Goal: Task Accomplishment & Management: Manage account settings

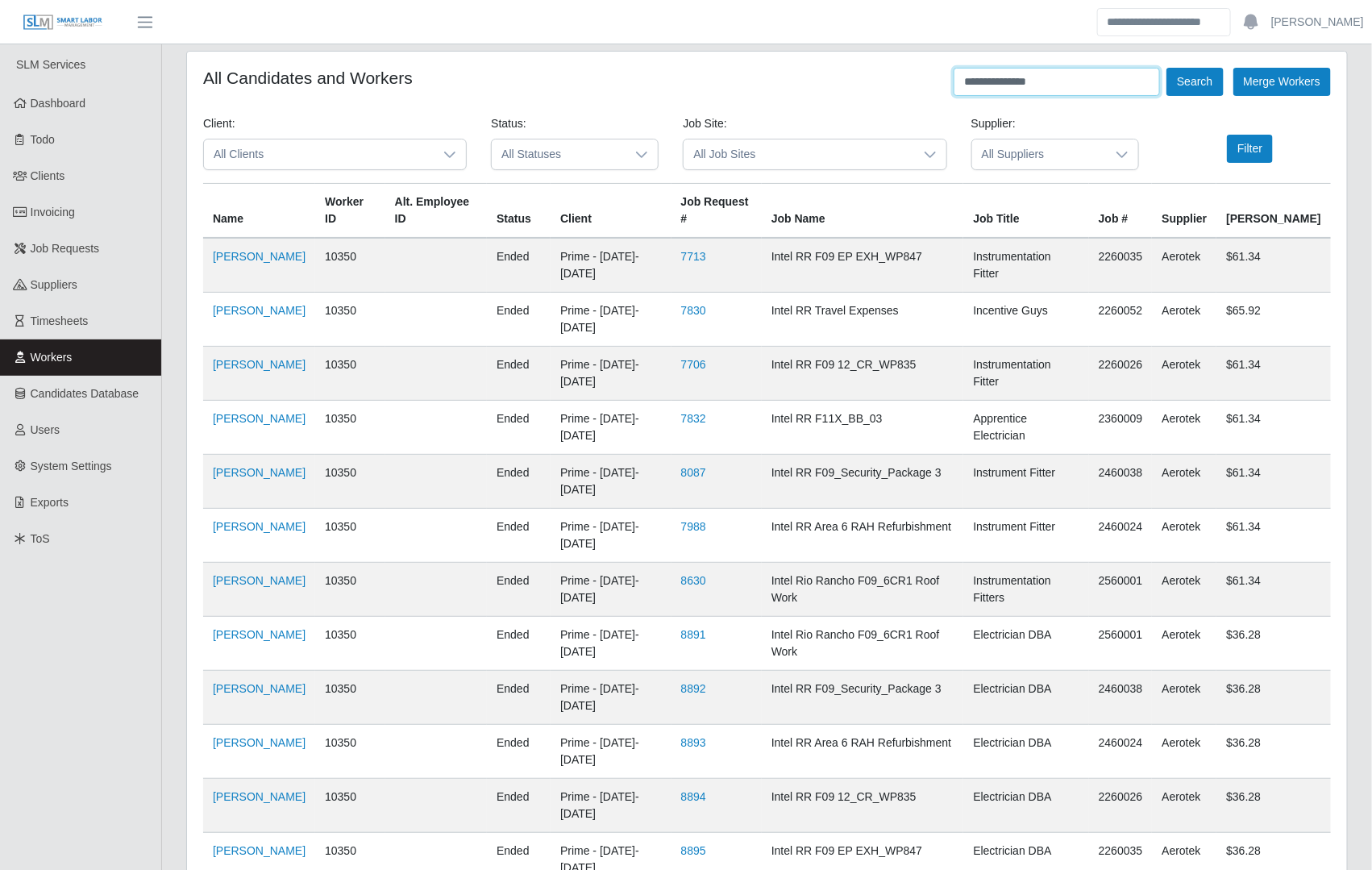
drag, startPoint x: 1032, startPoint y: 91, endPoint x: 862, endPoint y: 138, distance: 176.4
click at [862, 138] on form "**********" at bounding box center [766, 577] width 1128 height 1019
click at [1166, 68] on button "Search" at bounding box center [1194, 82] width 56 height 28
click at [257, 247] on td "[PERSON_NAME]" at bounding box center [259, 265] width 112 height 55
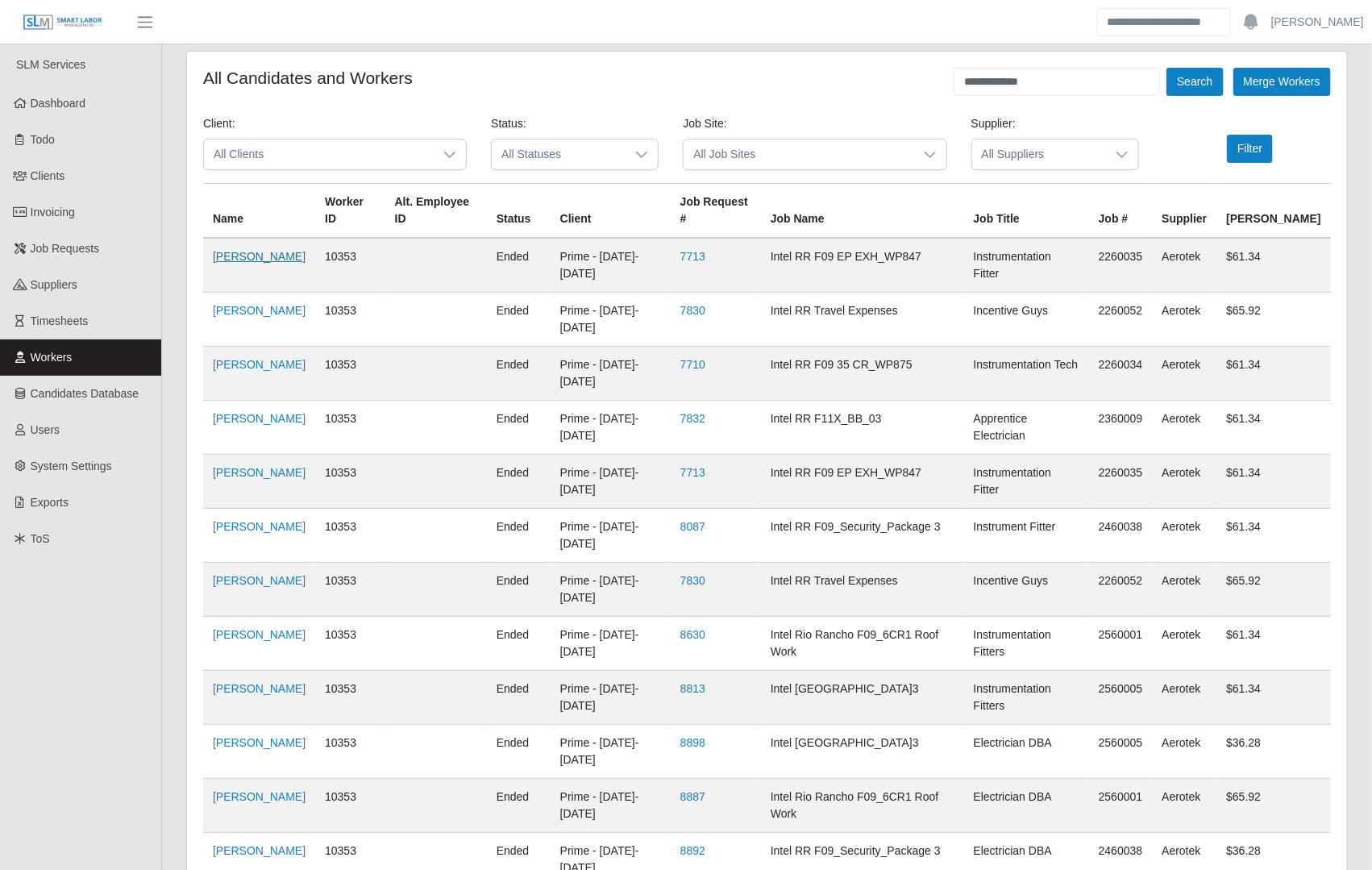
click at [251, 250] on link "[PERSON_NAME]" at bounding box center [259, 257] width 93 height 13
drag, startPoint x: 1043, startPoint y: 82, endPoint x: 910, endPoint y: 87, distance: 133.1
click at [910, 87] on div "**********" at bounding box center [766, 82] width 1128 height 28
type input "*********"
click at [1166, 68] on button "Search" at bounding box center [1194, 82] width 56 height 28
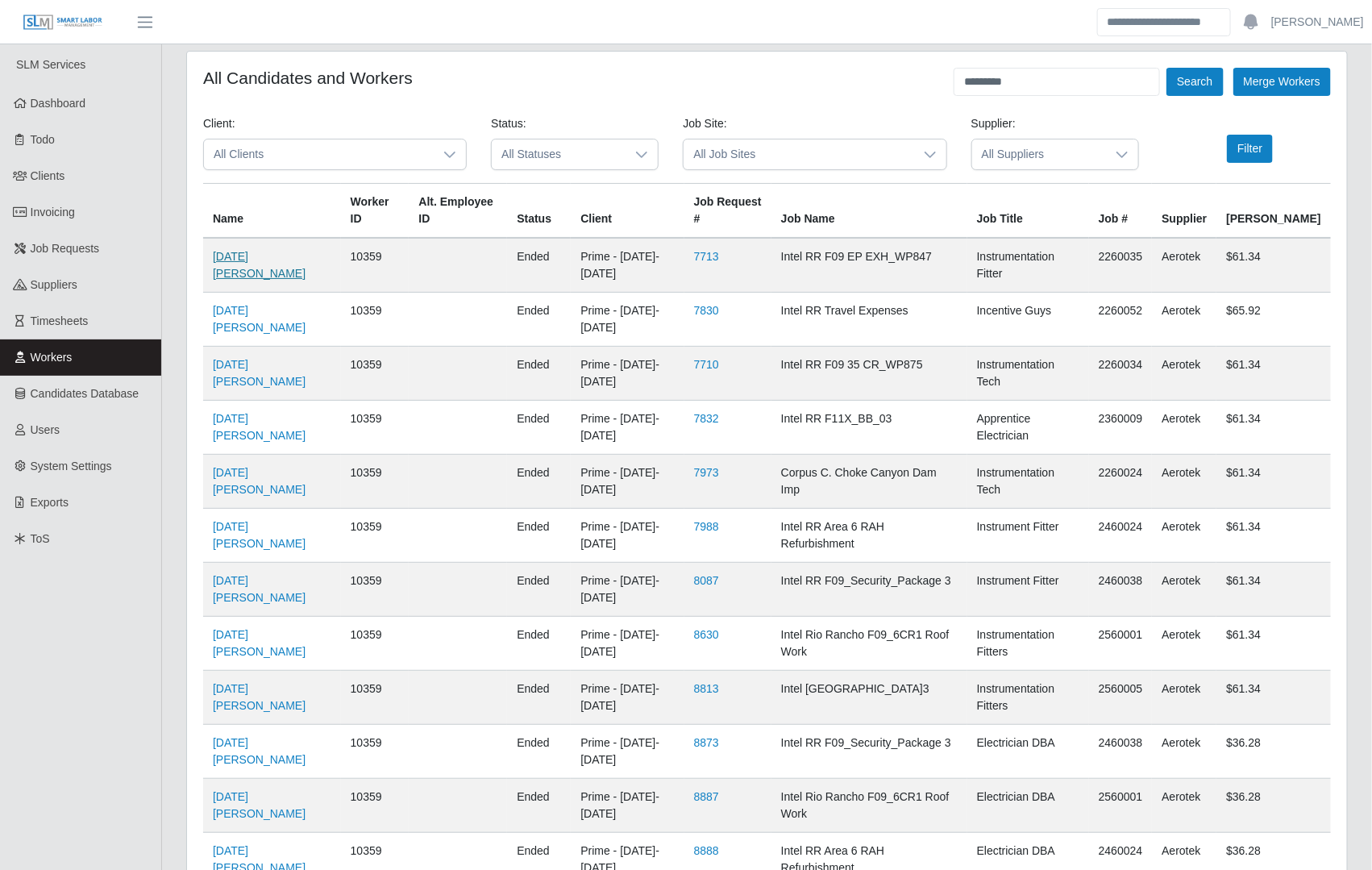
click at [240, 250] on link "[DATE][PERSON_NAME]" at bounding box center [259, 265] width 93 height 30
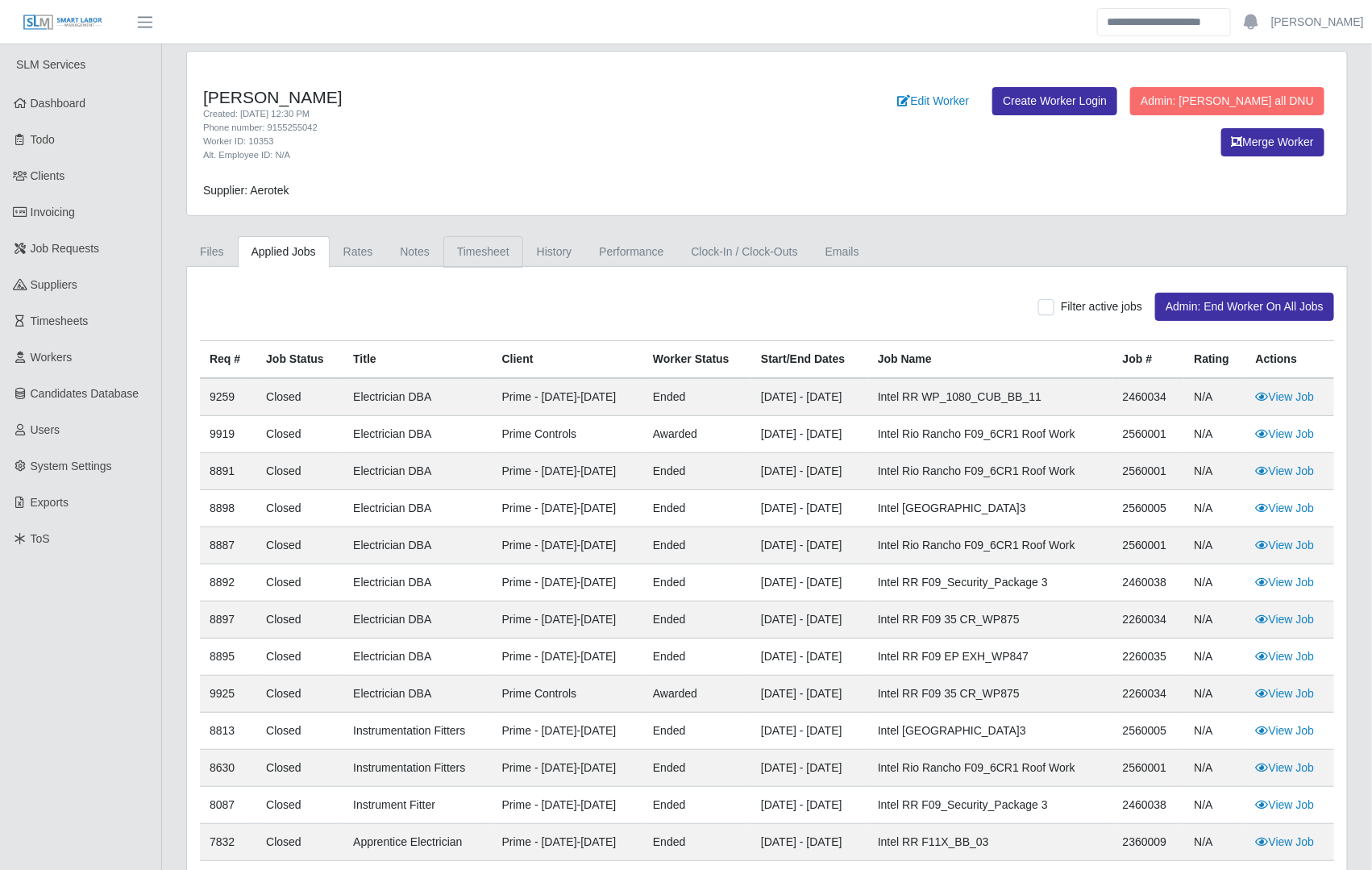
click at [464, 251] on link "Timesheet" at bounding box center [482, 251] width 80 height 31
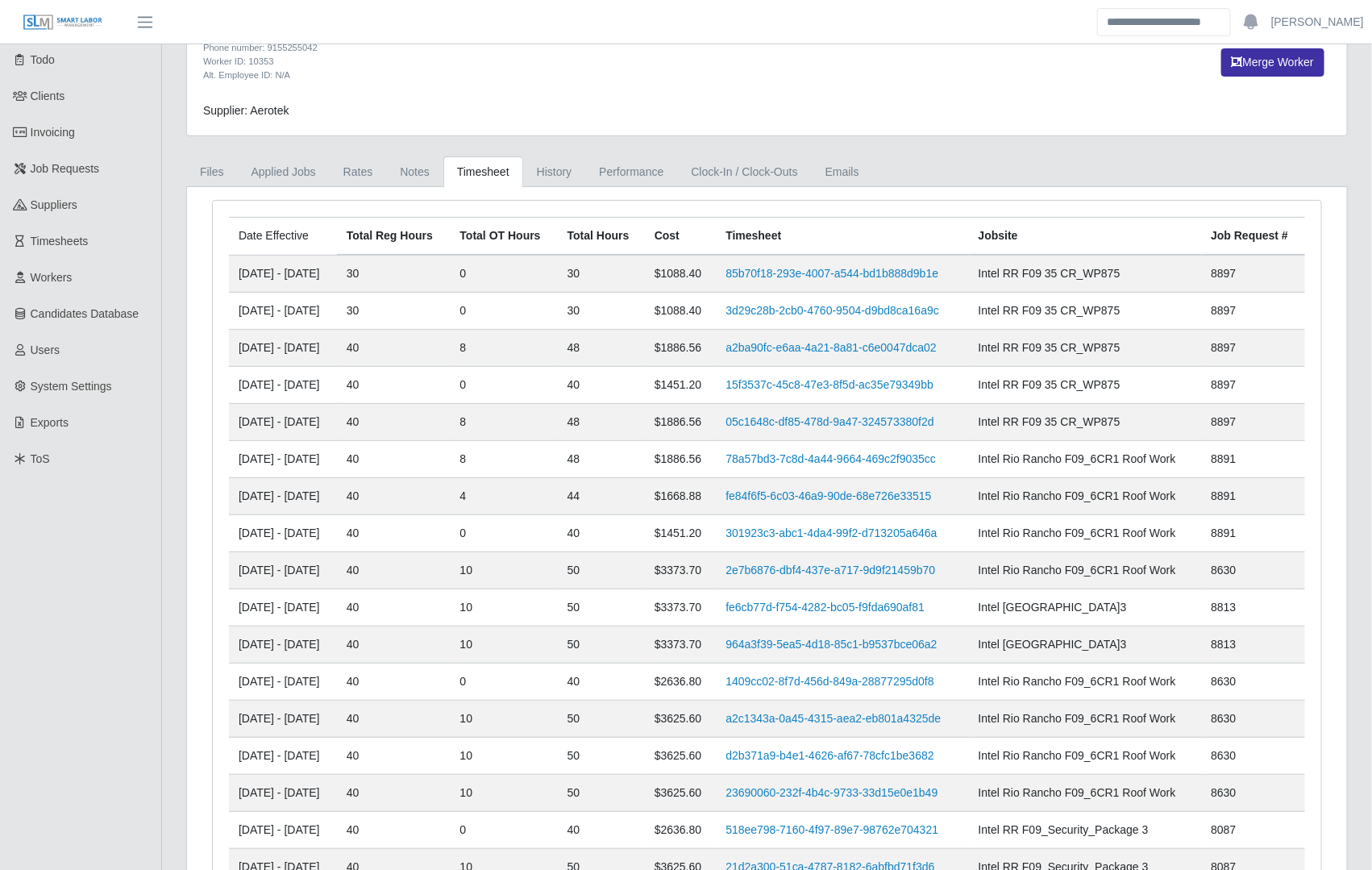
scroll to position [117, 0]
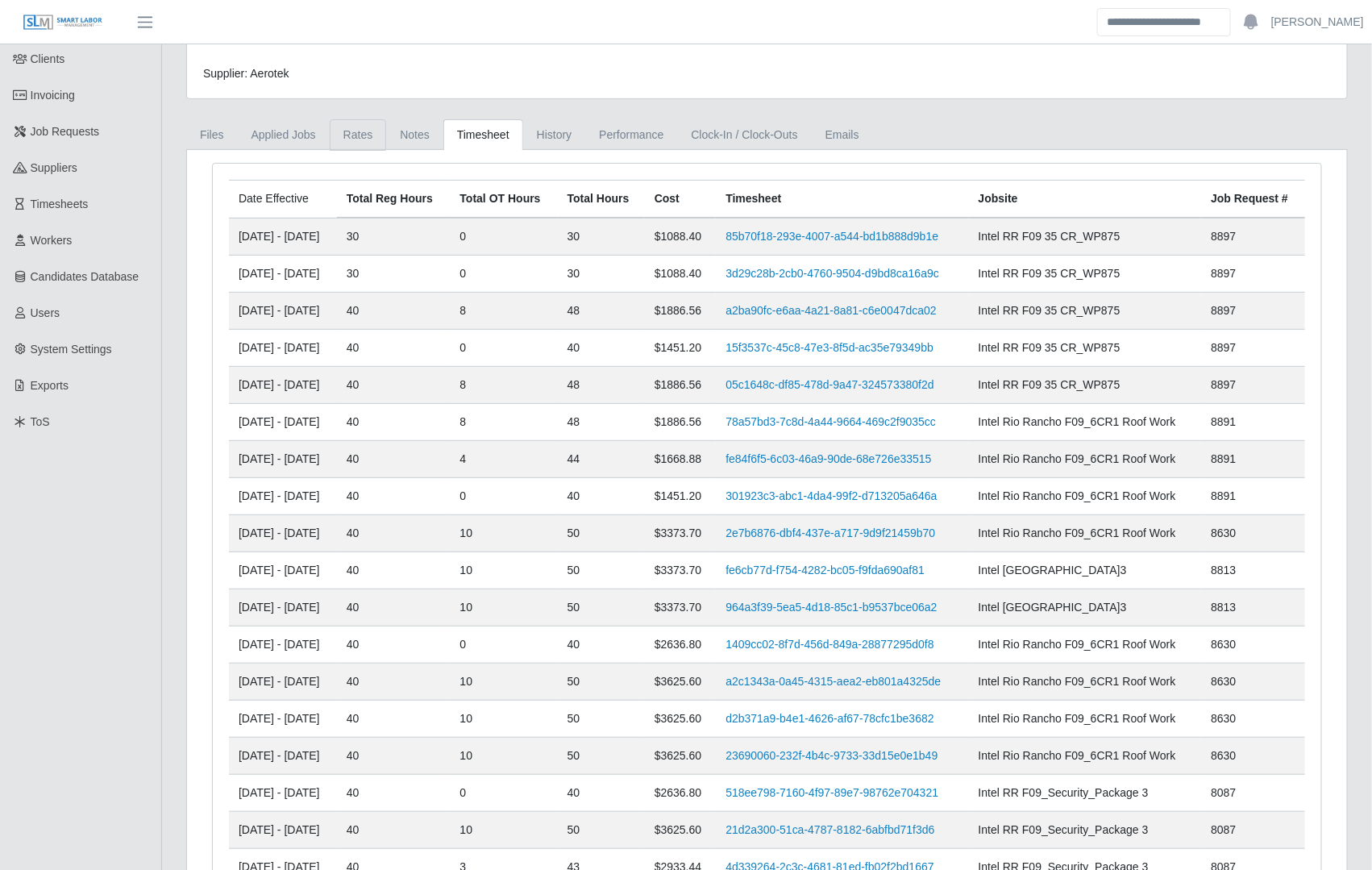
click at [349, 138] on link "Rates" at bounding box center [358, 134] width 57 height 31
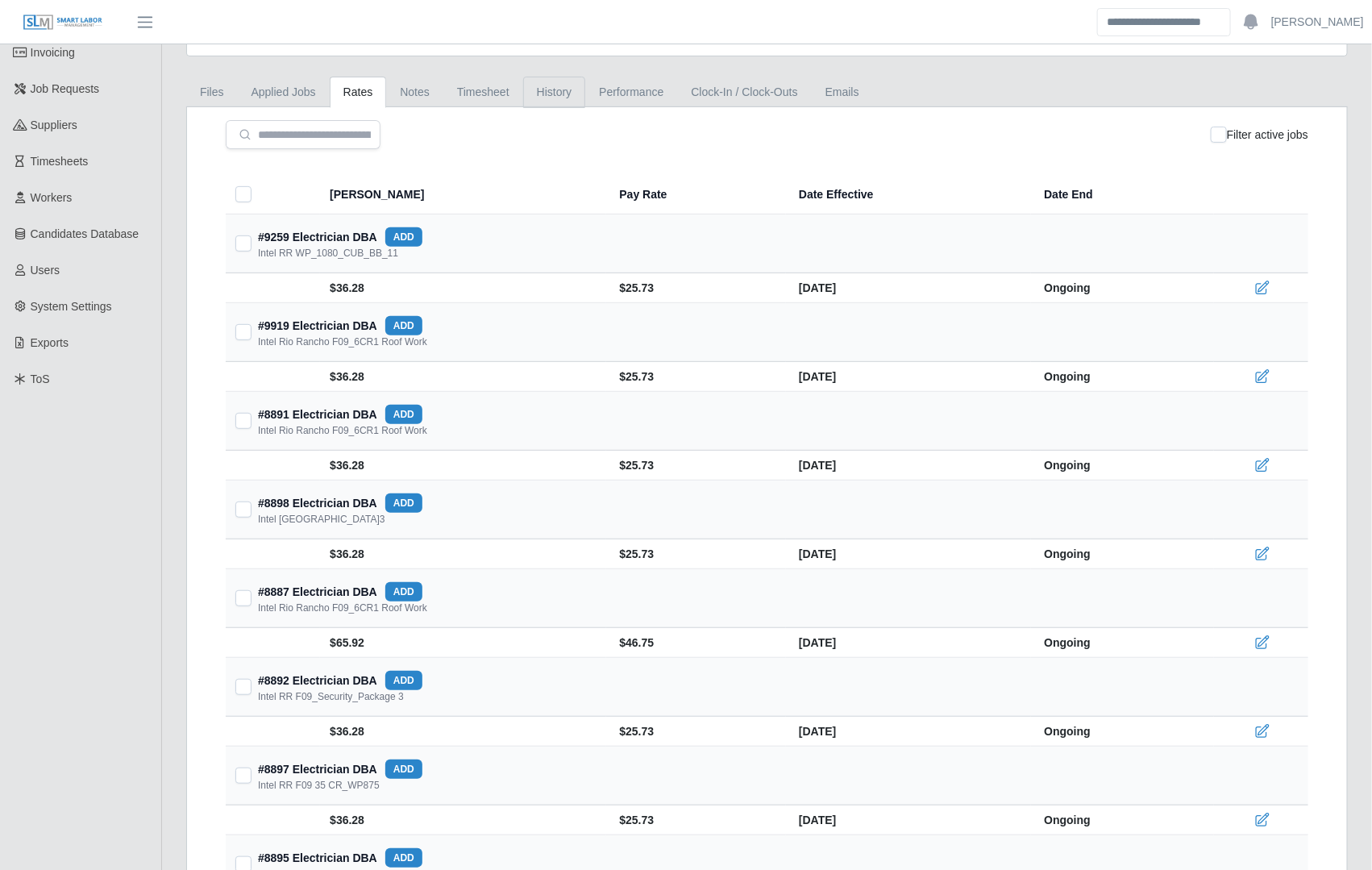
scroll to position [113, 0]
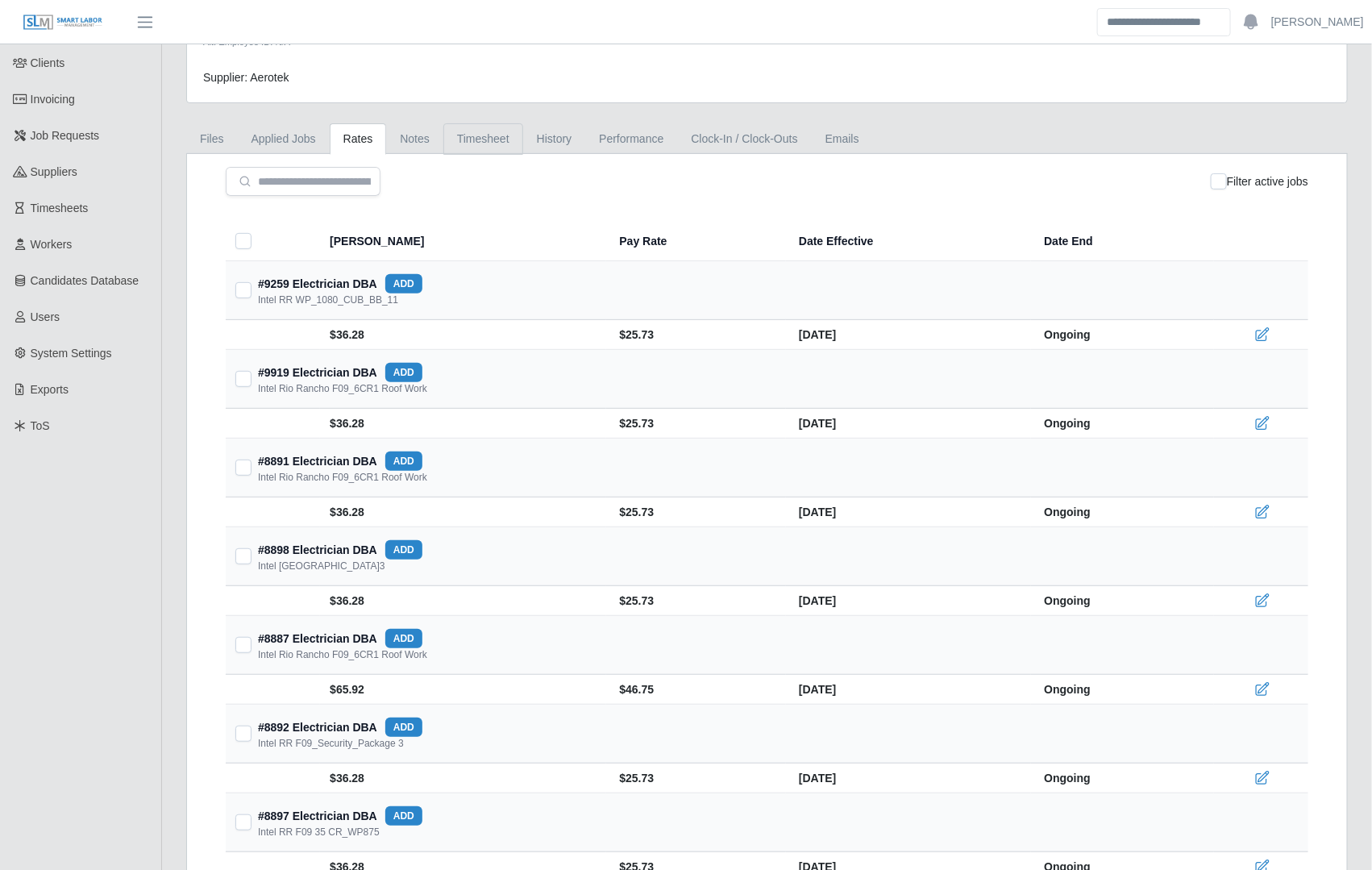
click at [464, 135] on link "Timesheet" at bounding box center [482, 138] width 80 height 31
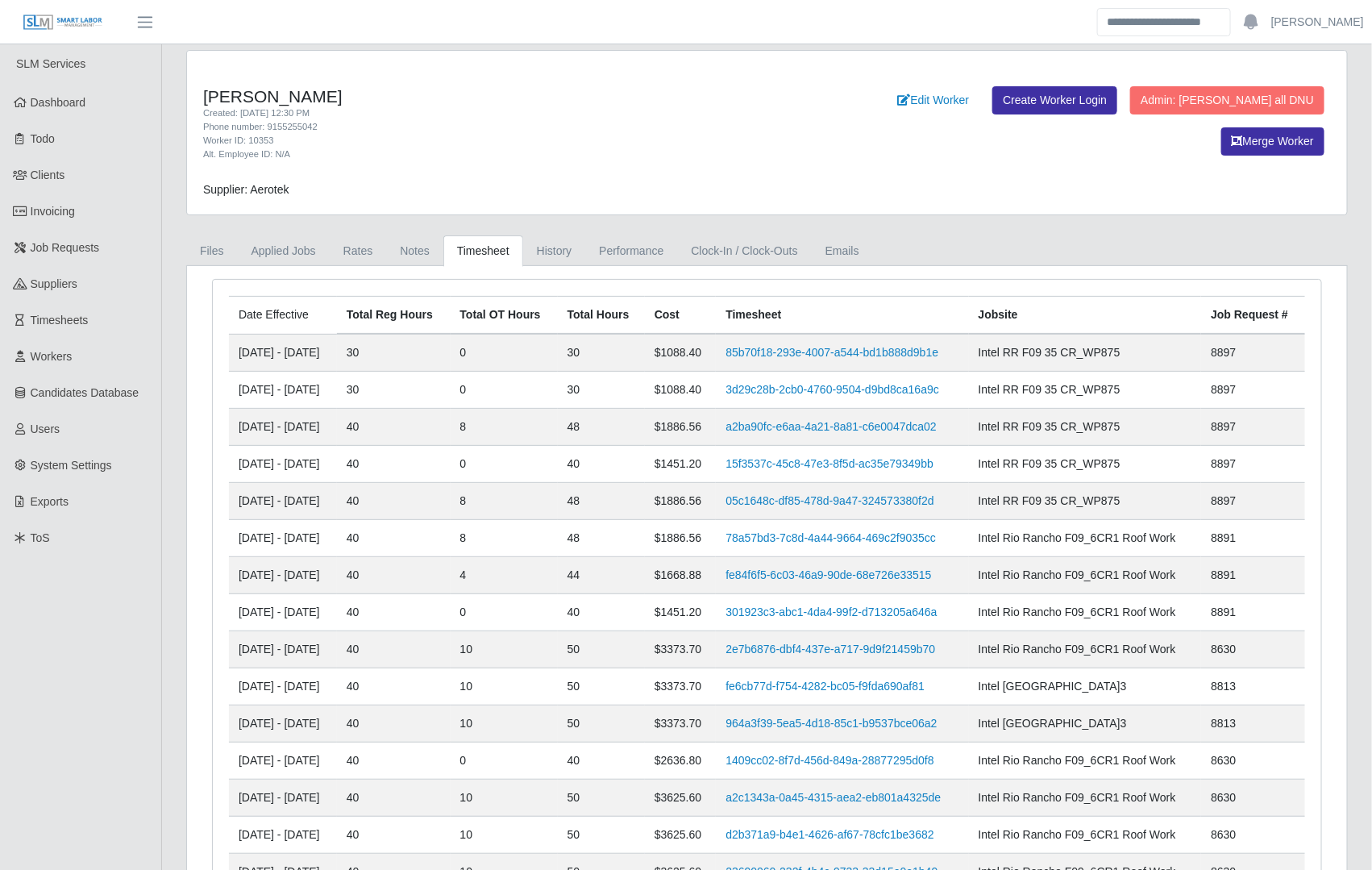
scroll to position [0, 0]
click at [406, 248] on link "Notes" at bounding box center [415, 251] width 57 height 31
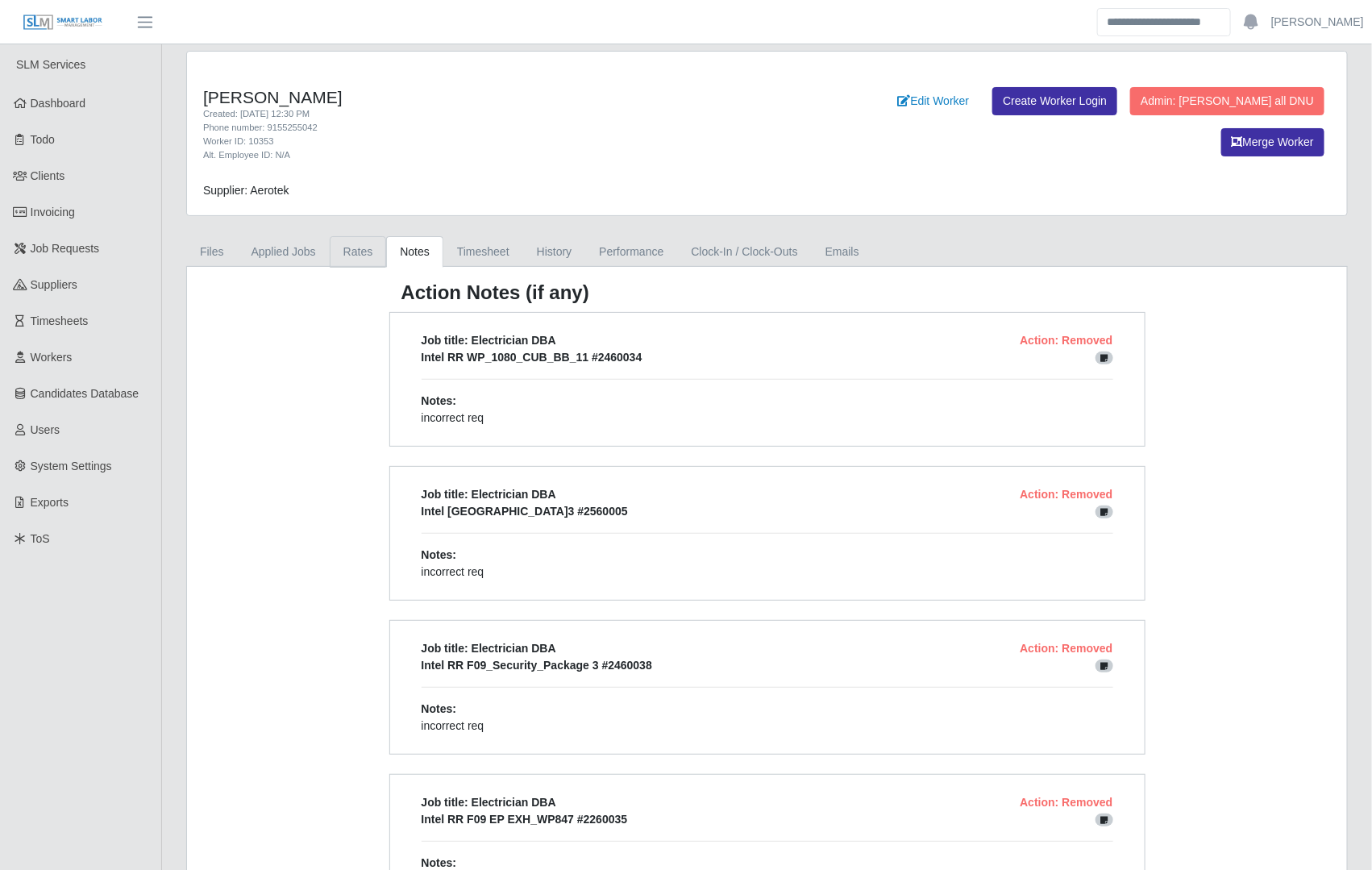
click at [362, 257] on link "Rates" at bounding box center [358, 251] width 57 height 31
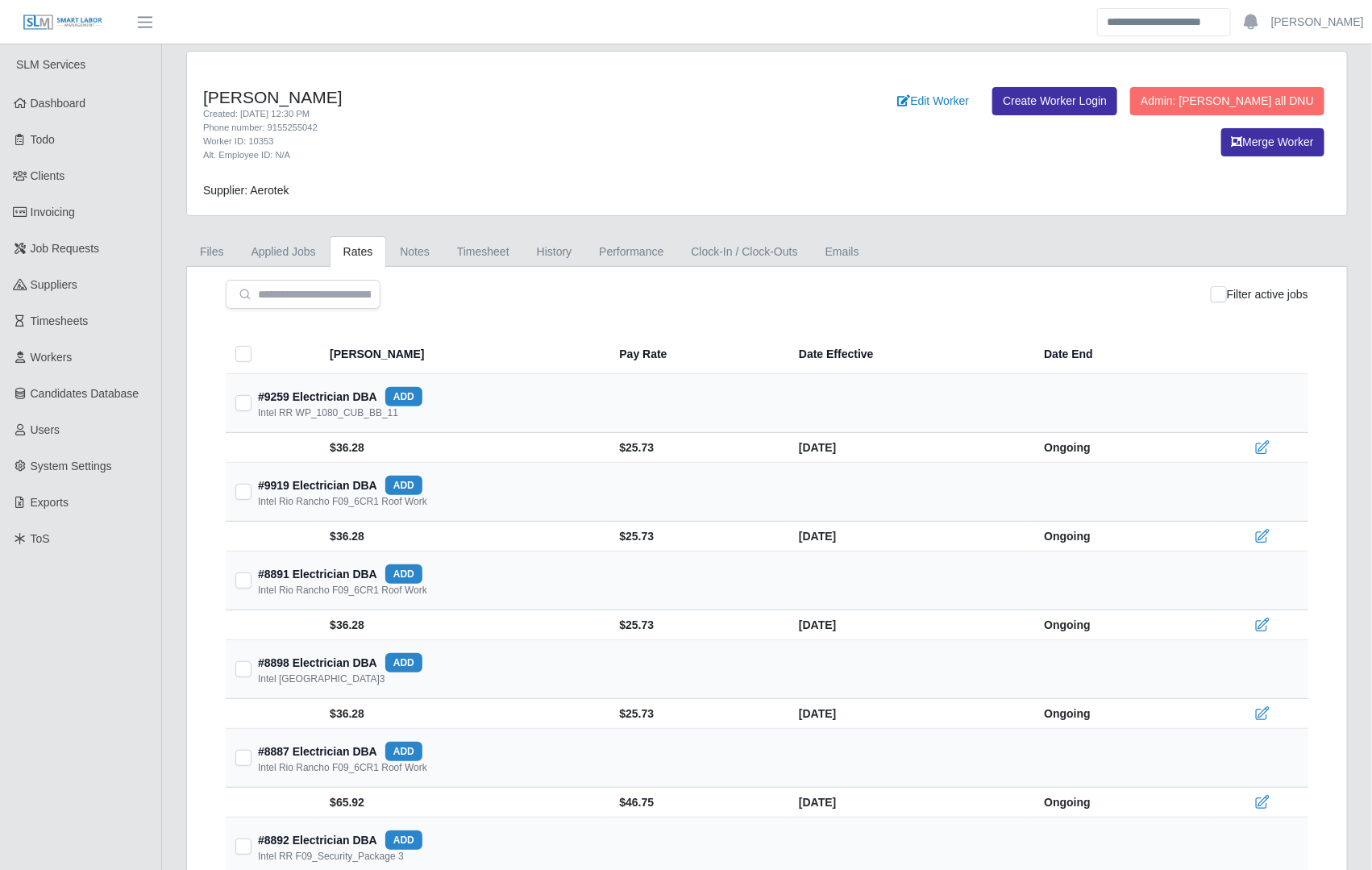
click at [513, 259] on link "Timesheet" at bounding box center [482, 251] width 80 height 31
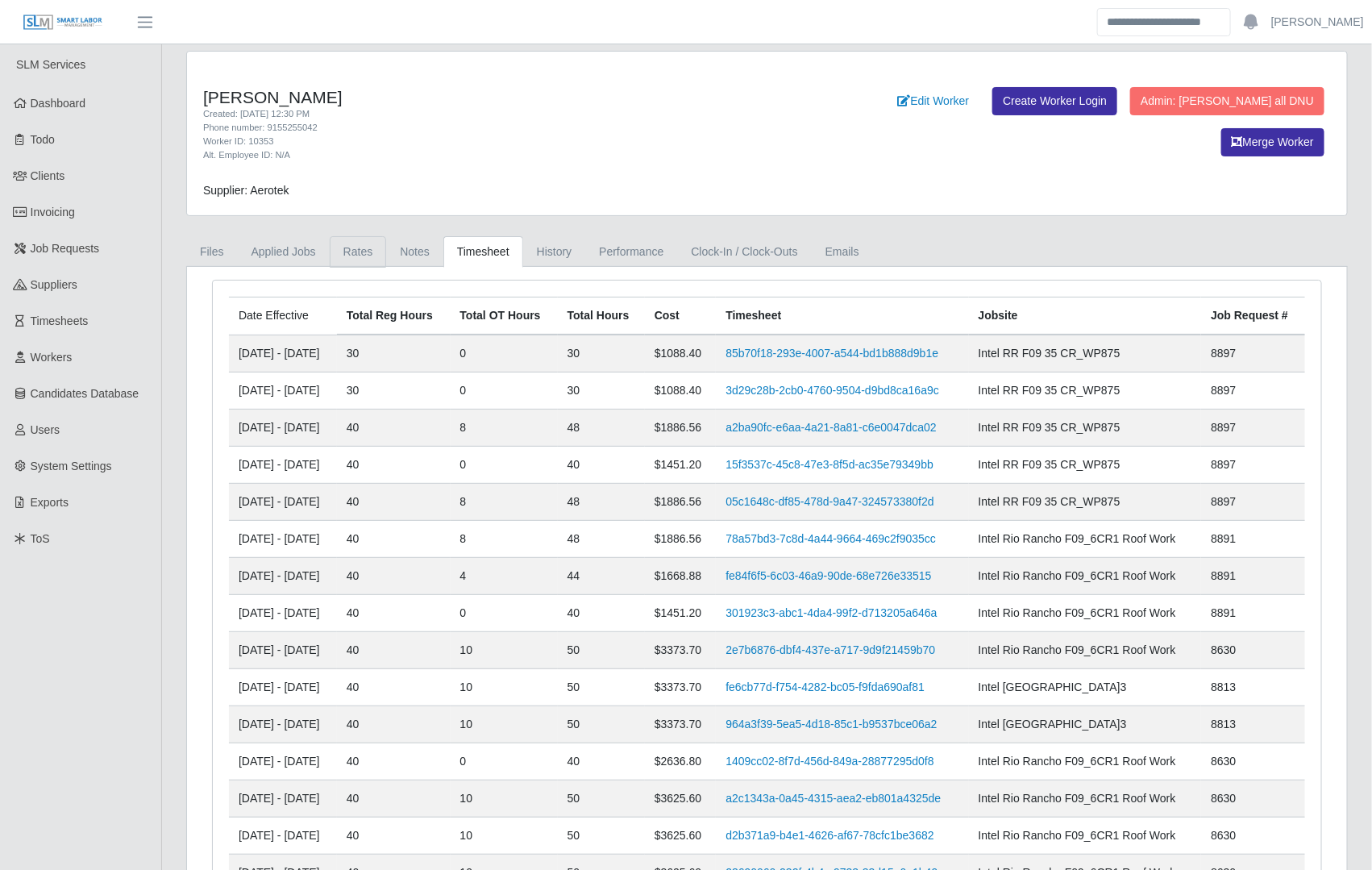
click at [350, 252] on link "Rates" at bounding box center [358, 251] width 57 height 31
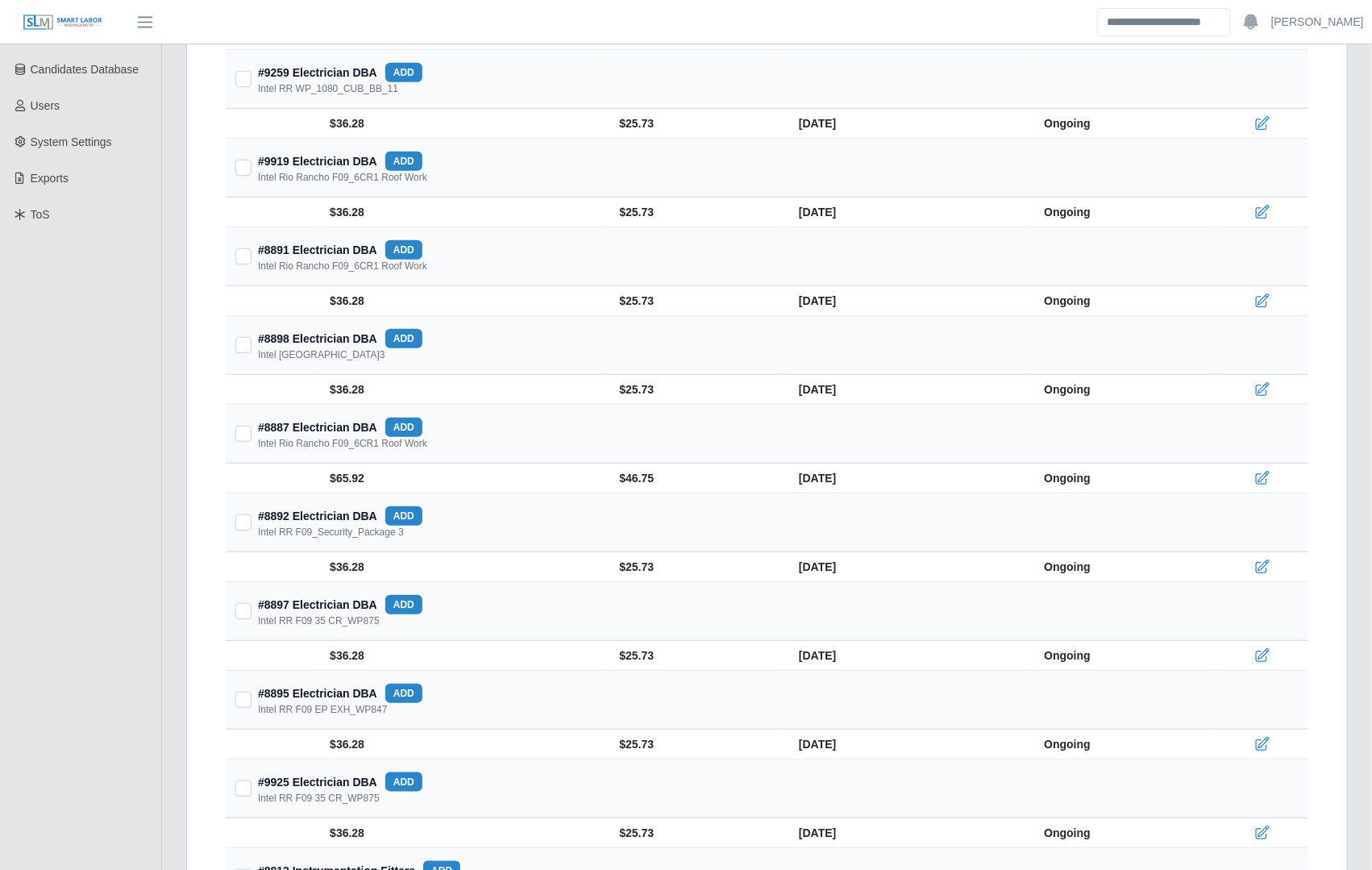
scroll to position [322, 0]
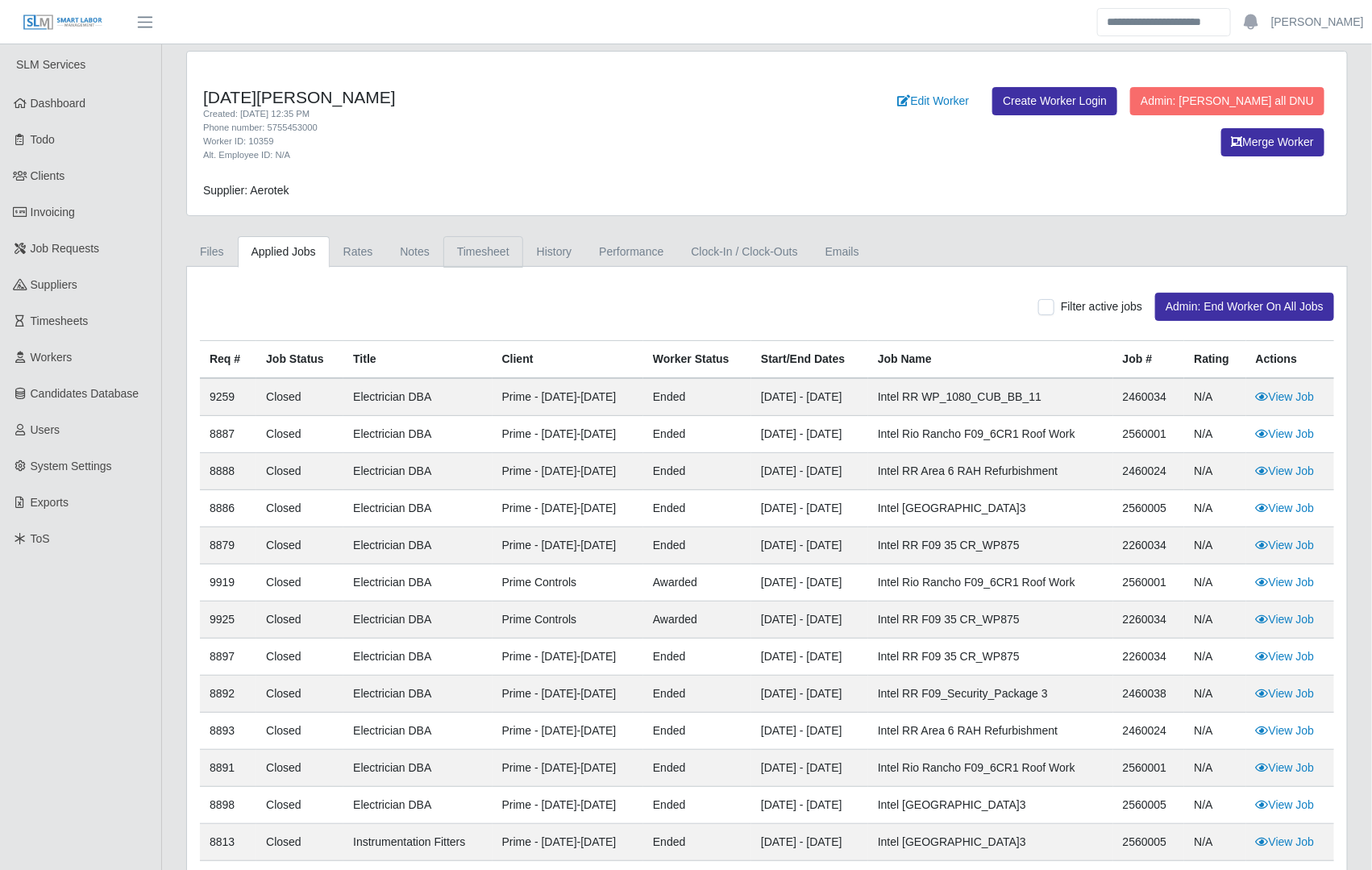
click at [488, 254] on link "Timesheet" at bounding box center [482, 251] width 80 height 31
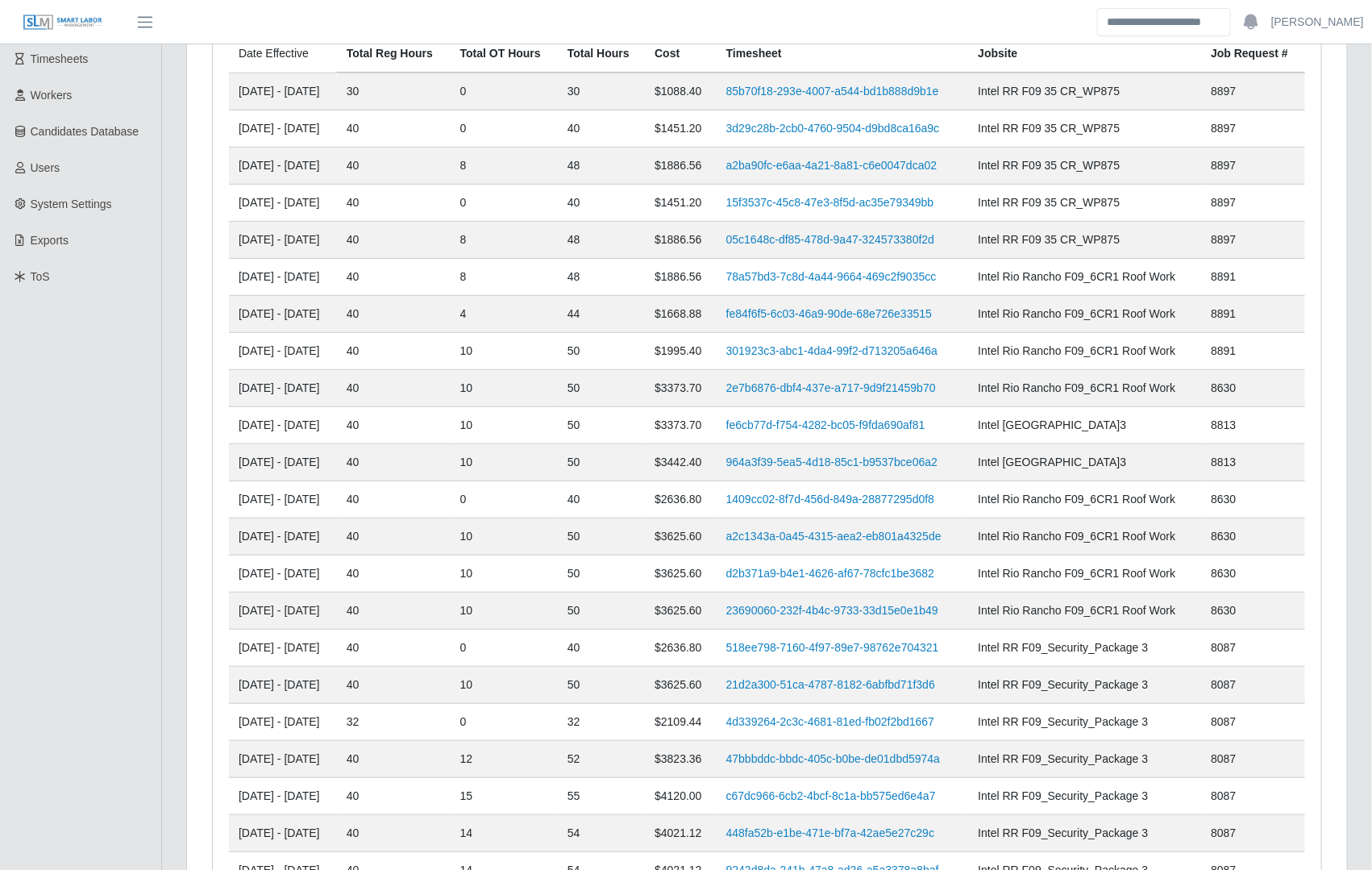
scroll to position [127, 0]
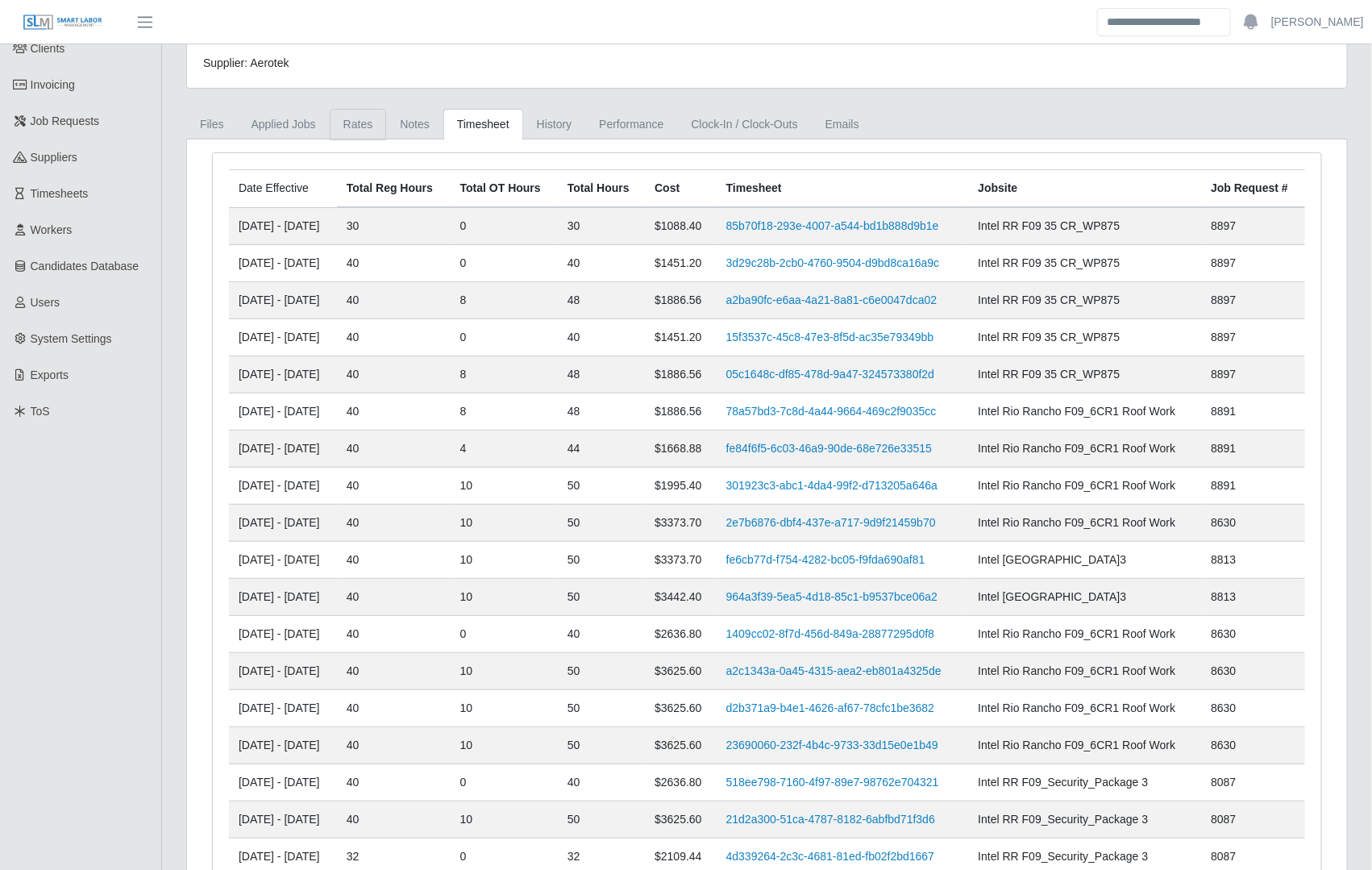
click at [358, 124] on link "Rates" at bounding box center [358, 124] width 57 height 31
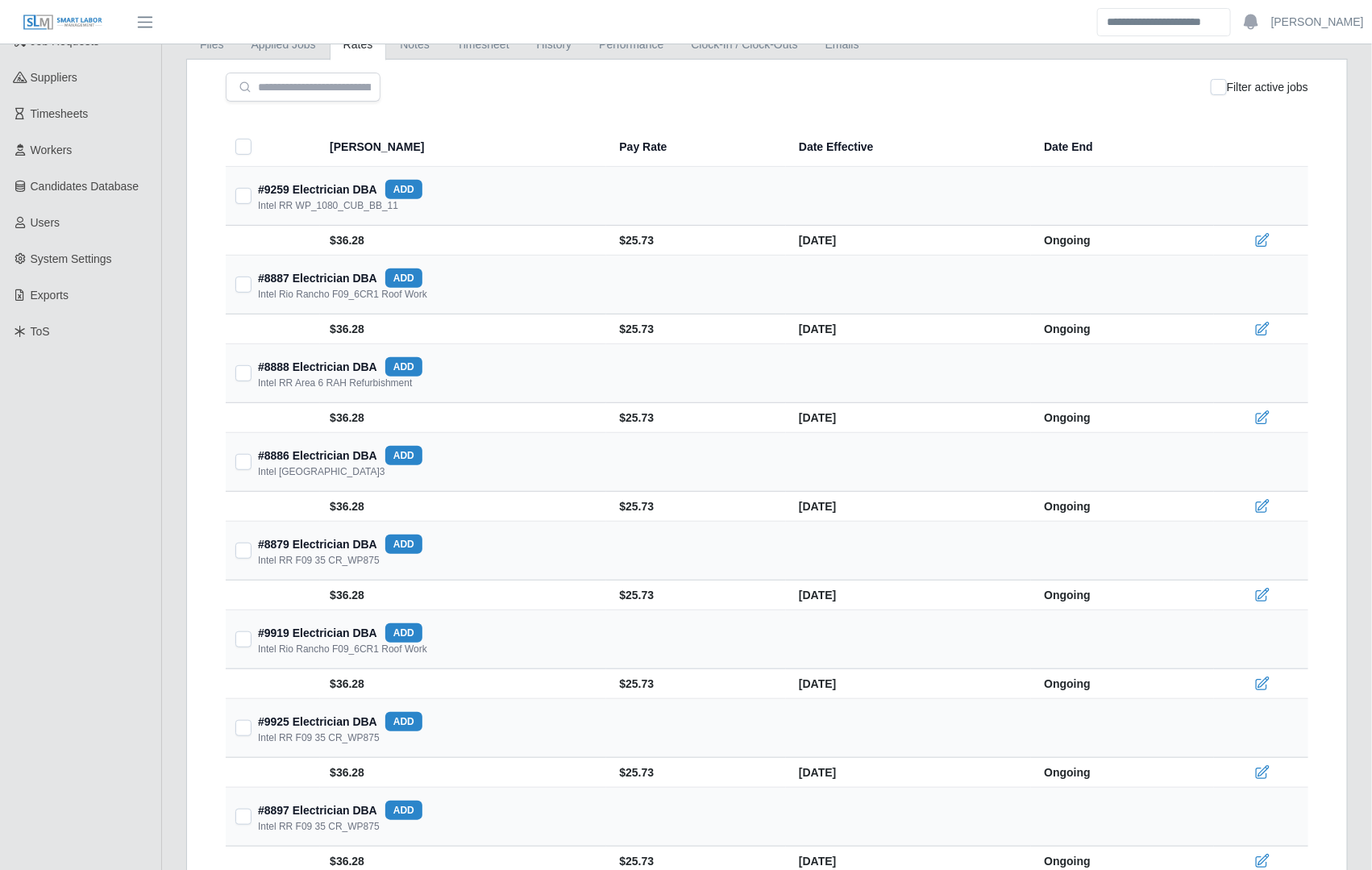
scroll to position [0, 0]
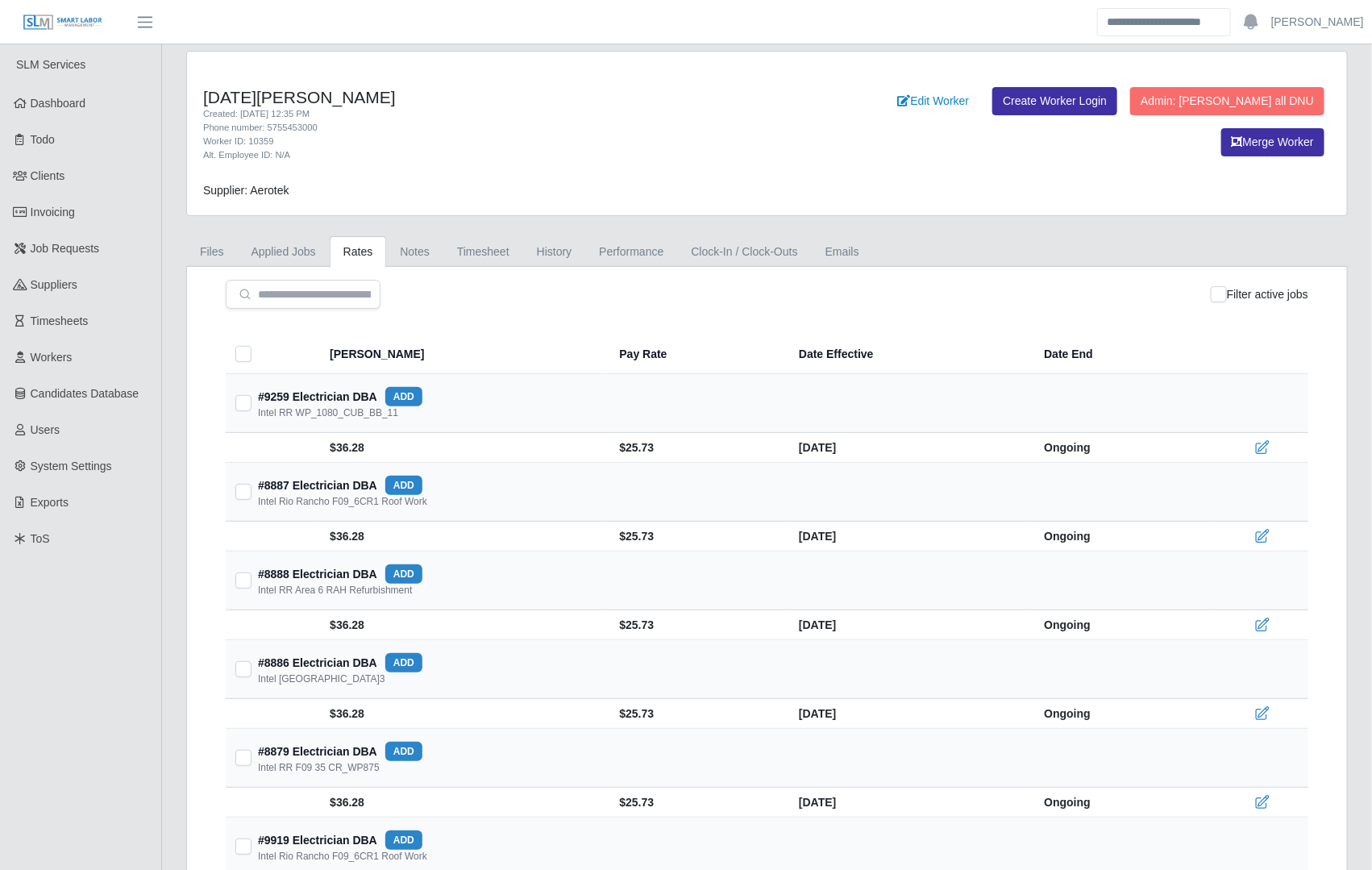
click at [292, 257] on link "Applied Jobs" at bounding box center [284, 251] width 92 height 31
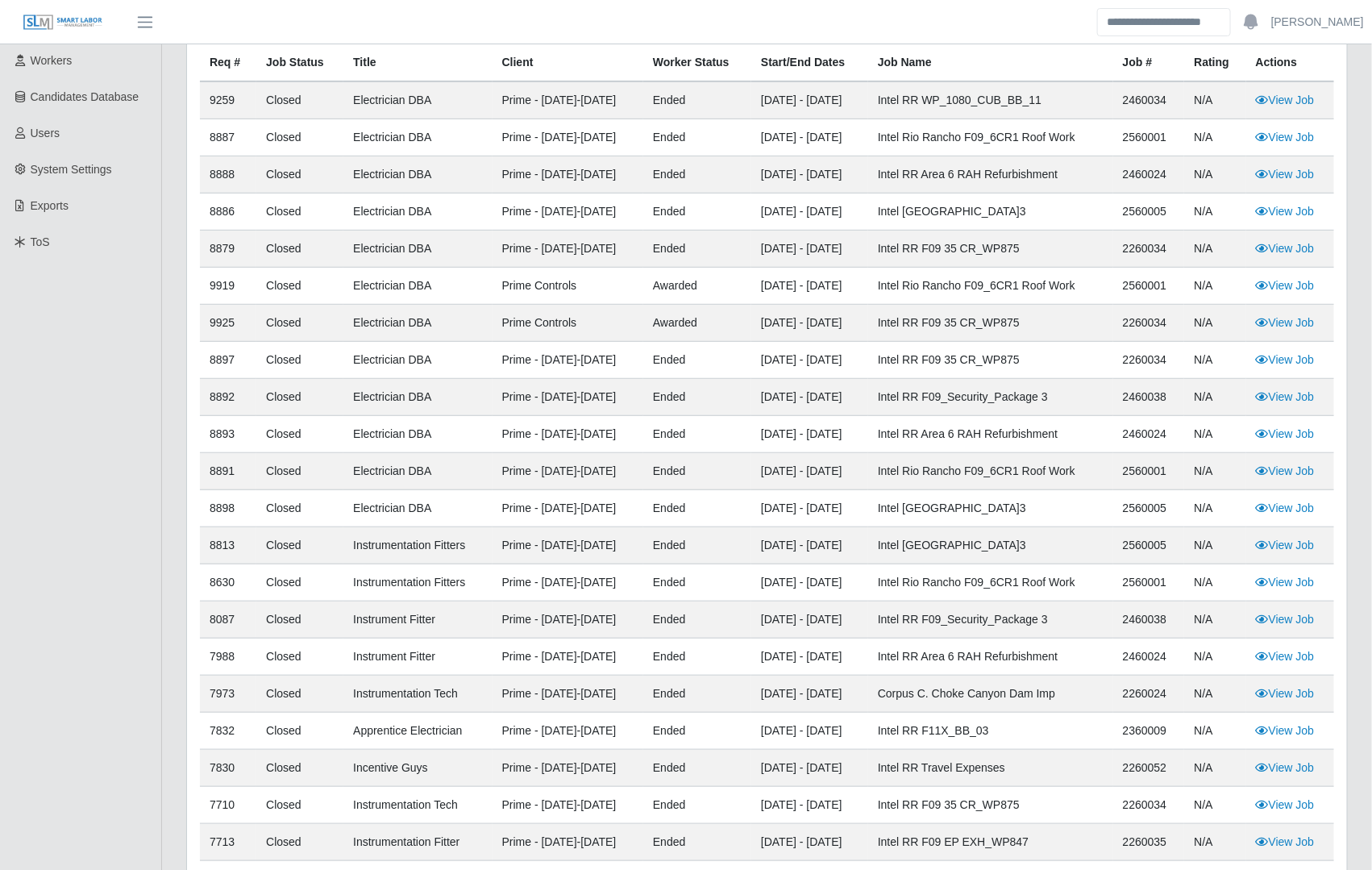
scroll to position [319, 0]
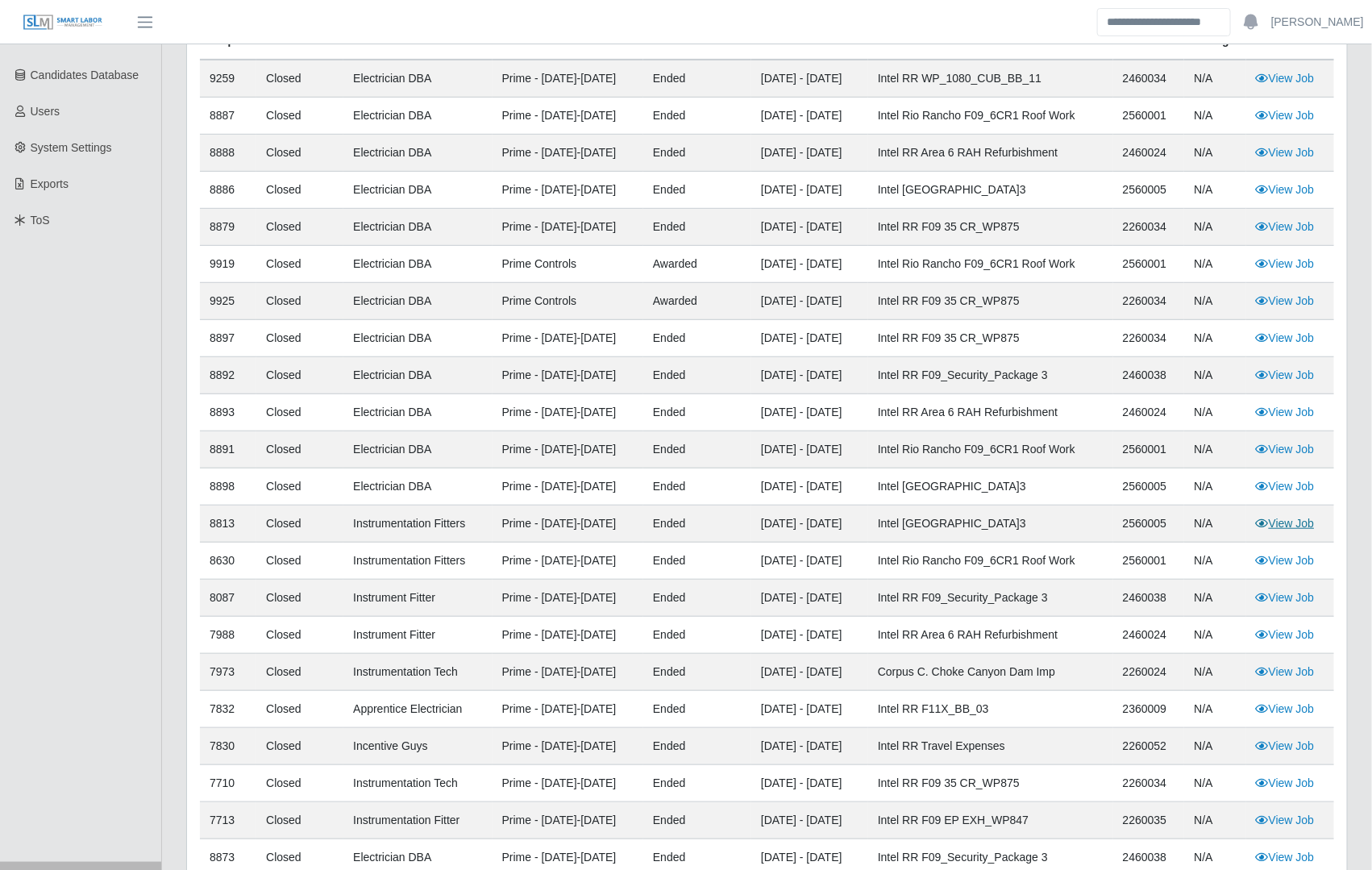
click at [1305, 517] on link "View Job" at bounding box center [1285, 523] width 59 height 13
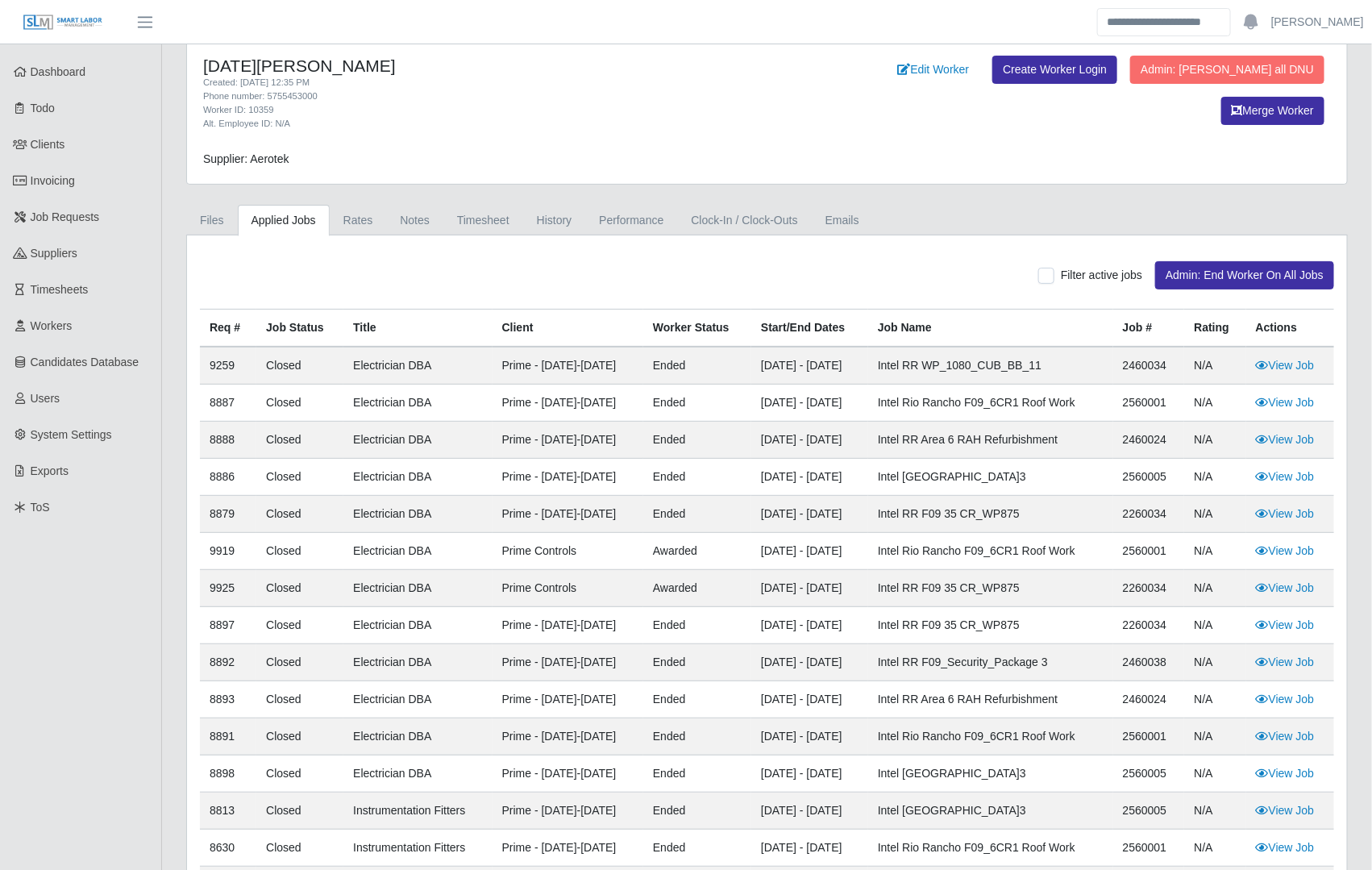
scroll to position [32, 0]
click at [1309, 361] on link "View Job" at bounding box center [1285, 365] width 59 height 13
click at [358, 223] on link "Rates" at bounding box center [358, 219] width 57 height 31
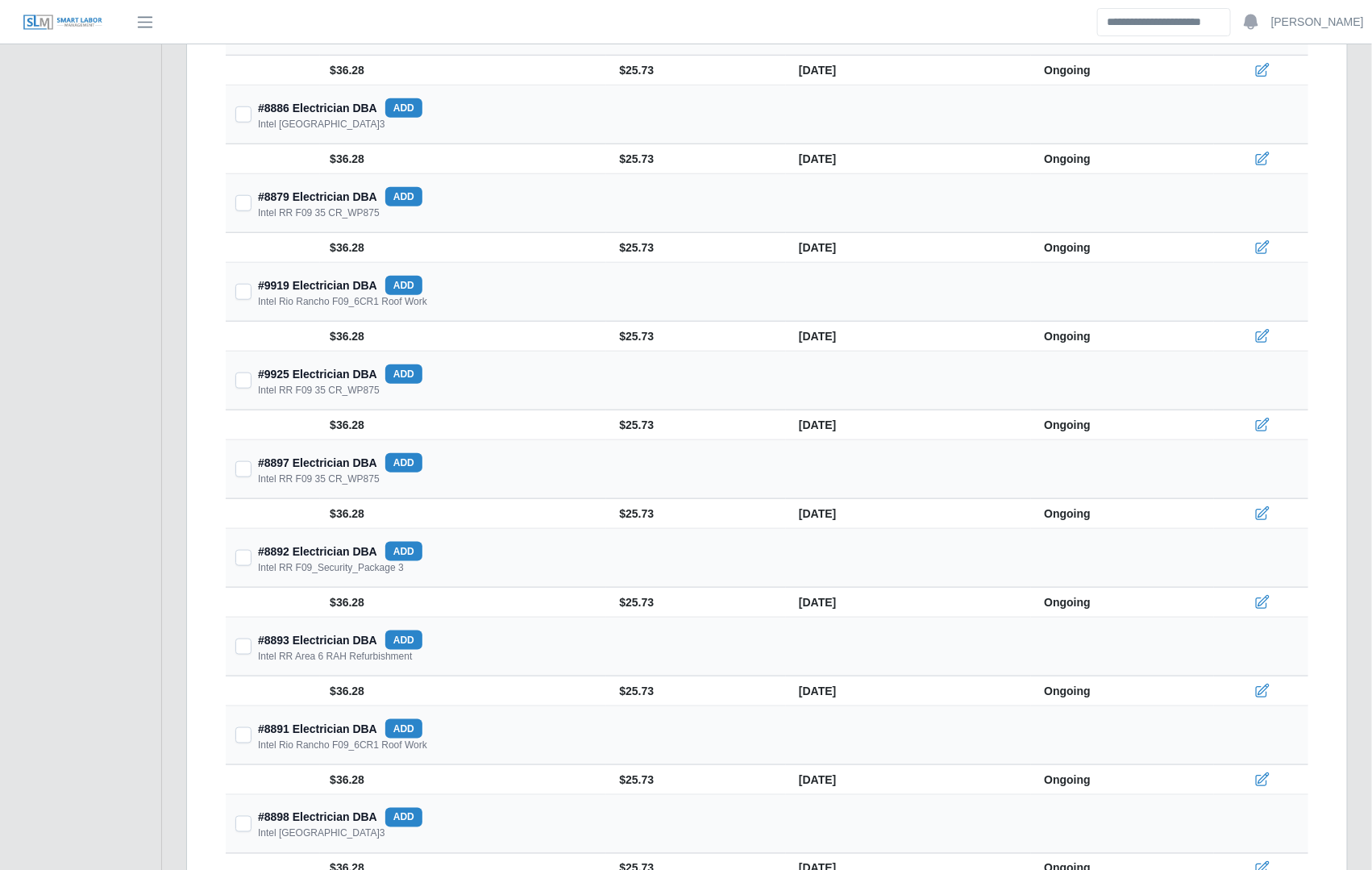
scroll to position [0, 0]
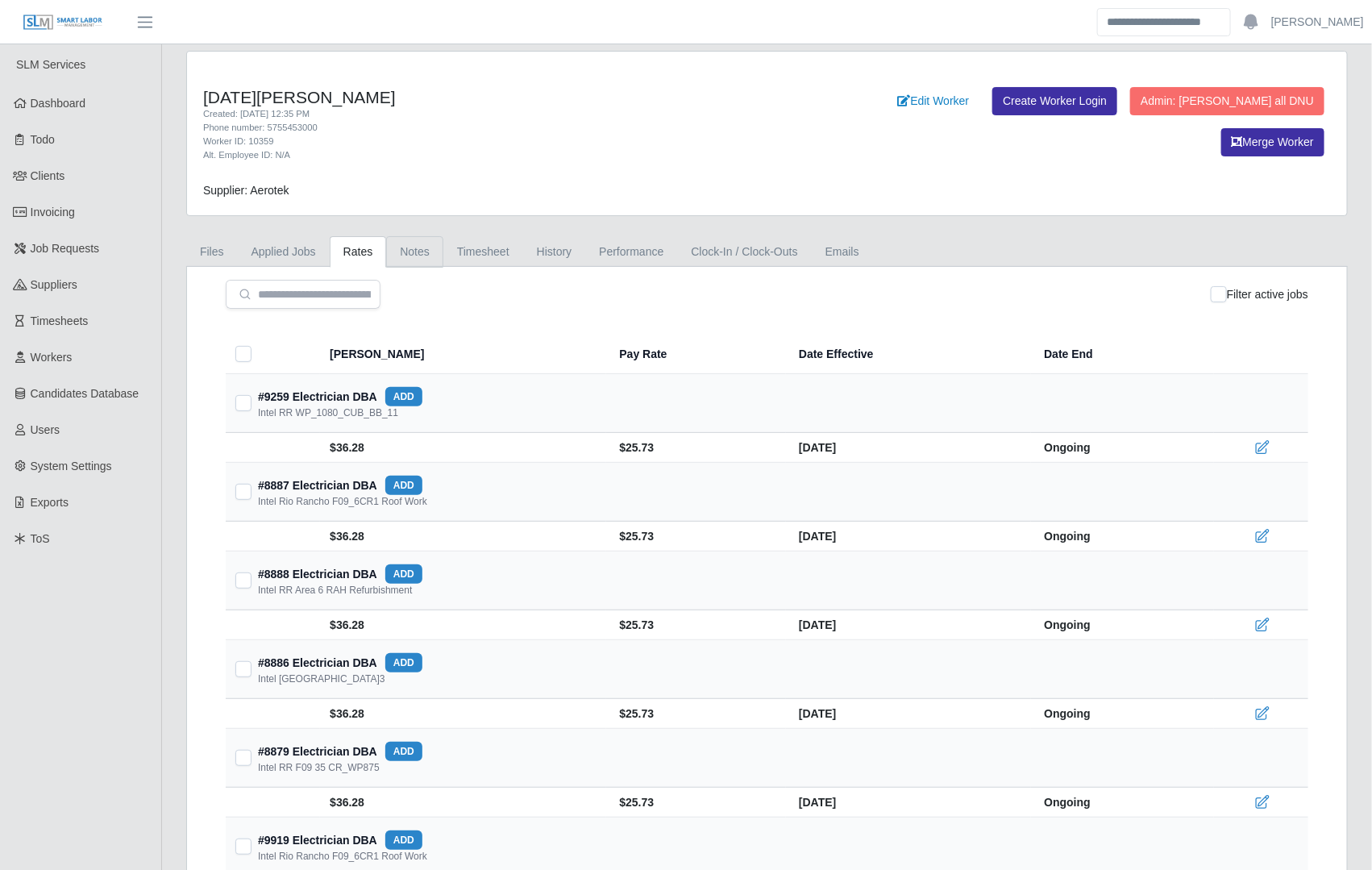
click at [400, 249] on link "Notes" at bounding box center [415, 251] width 57 height 31
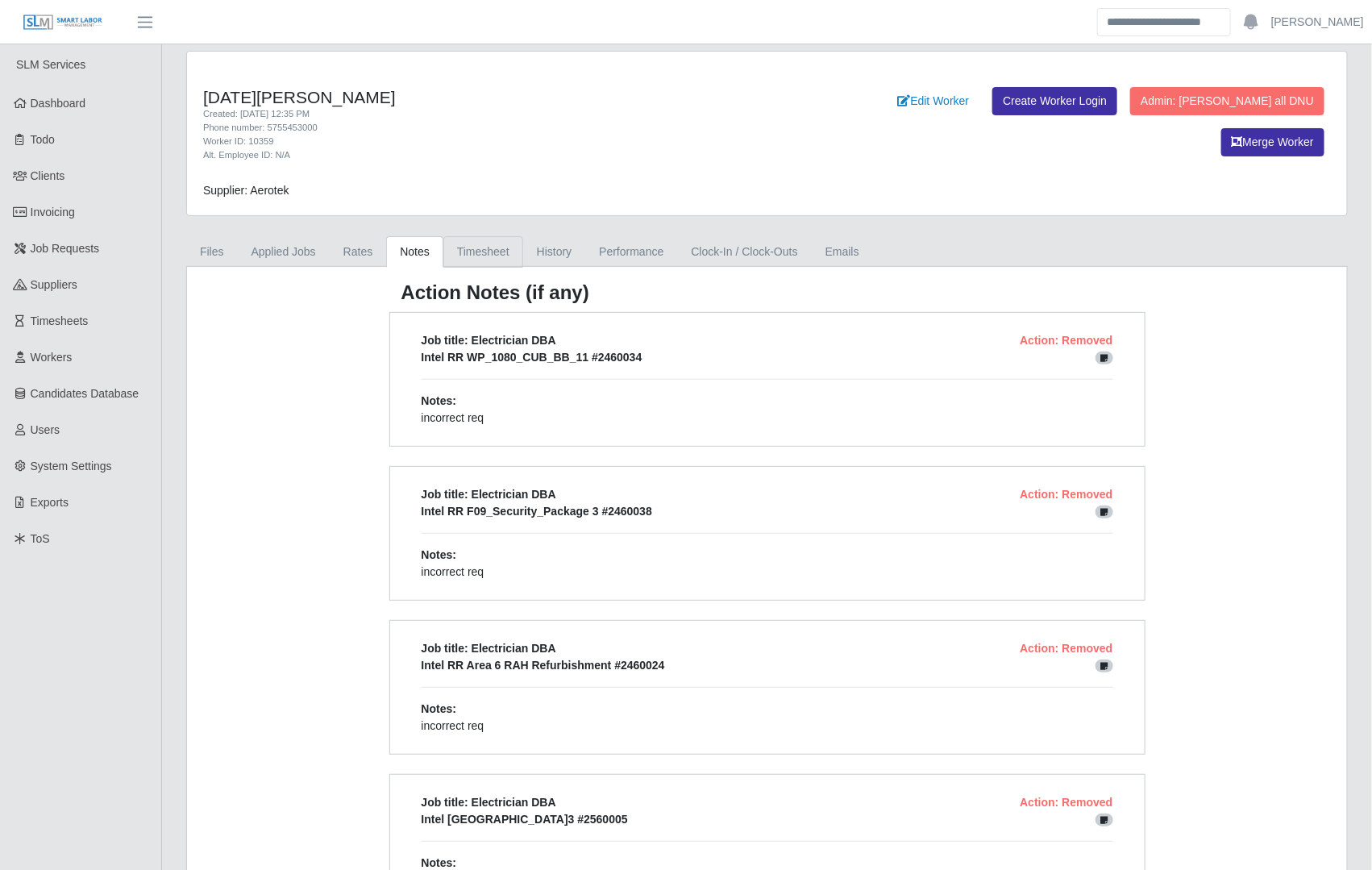
click at [495, 248] on link "Timesheet" at bounding box center [482, 251] width 80 height 31
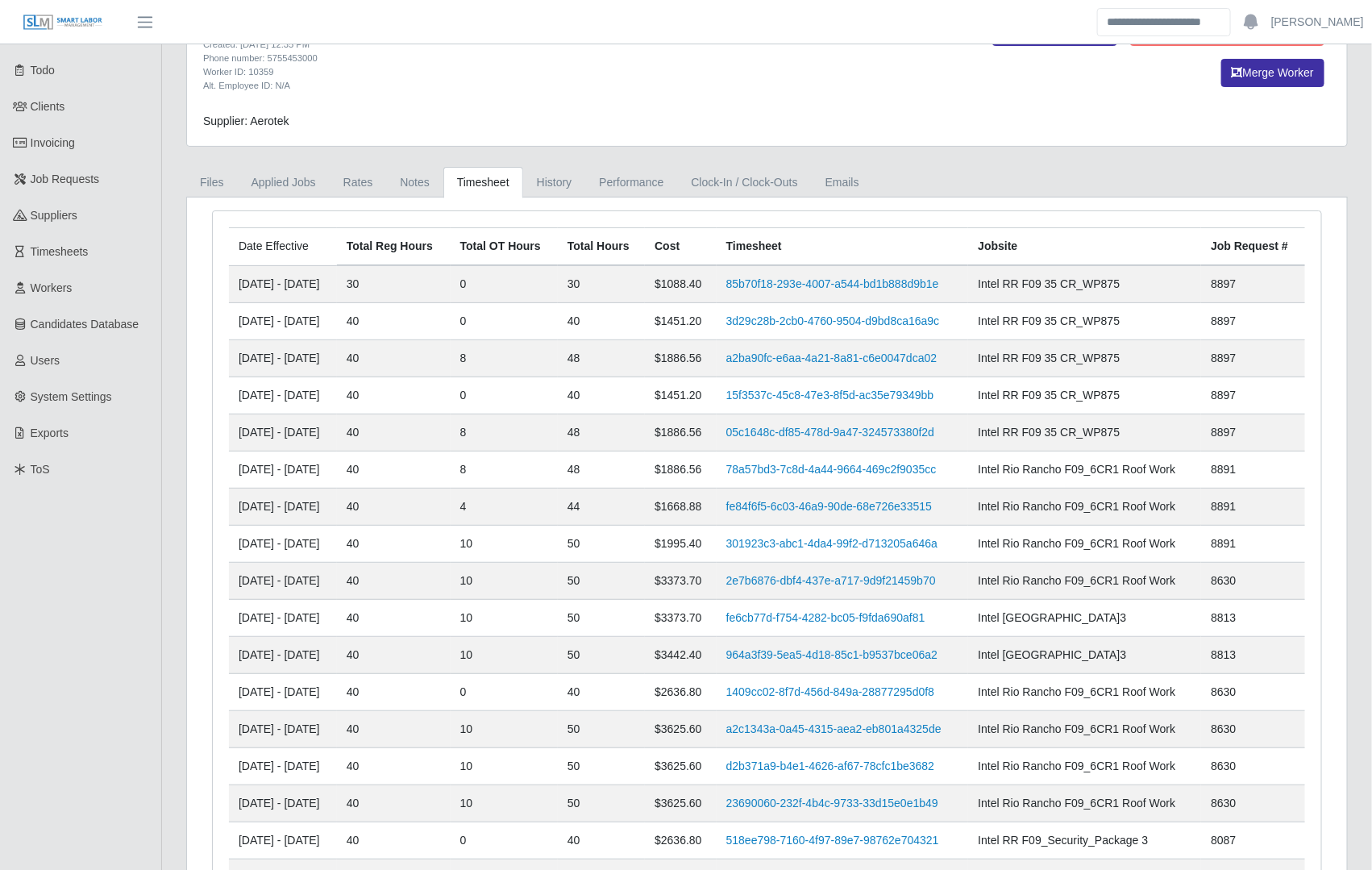
scroll to position [56, 0]
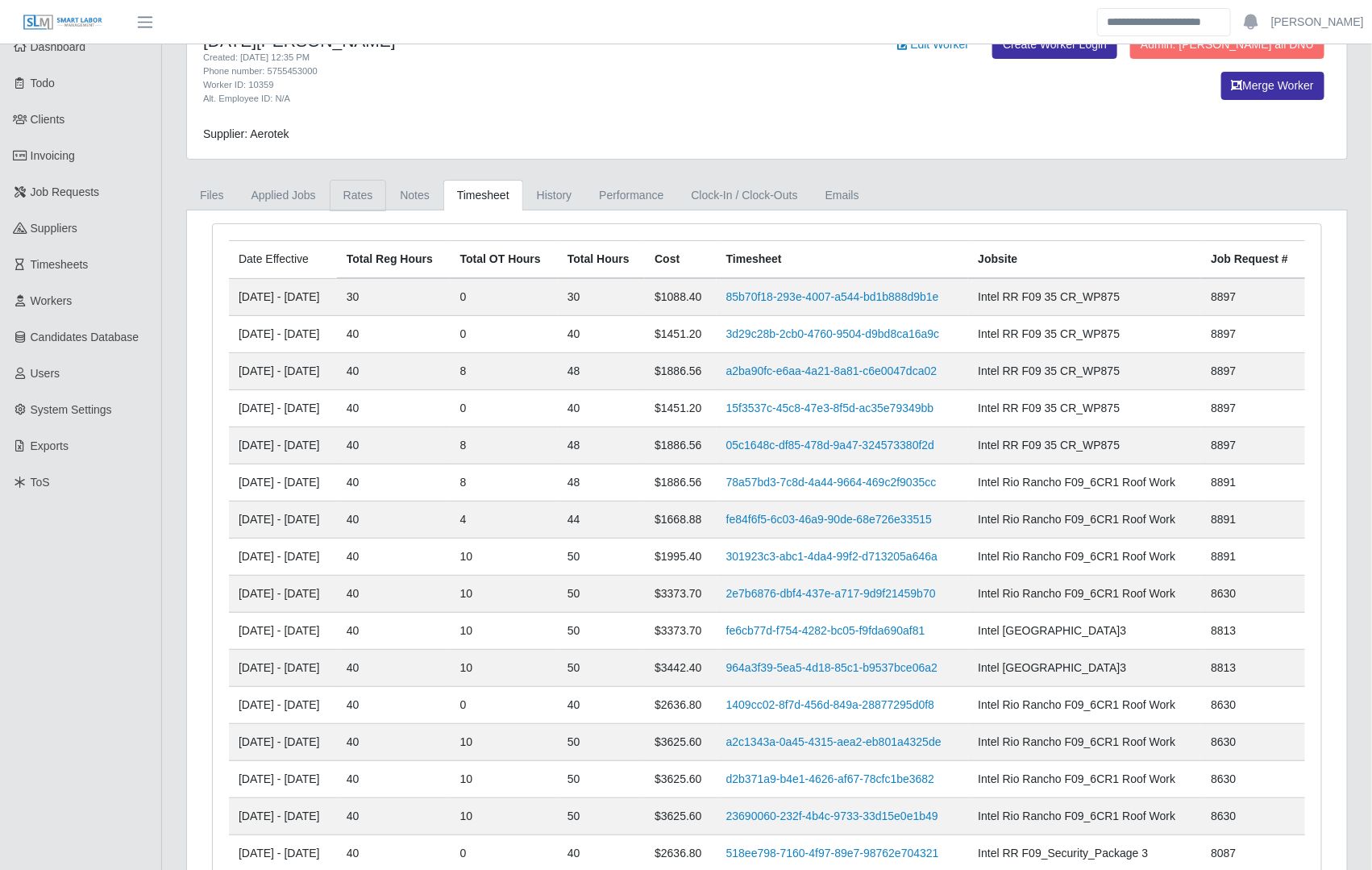
click at [355, 204] on link "Rates" at bounding box center [358, 195] width 57 height 31
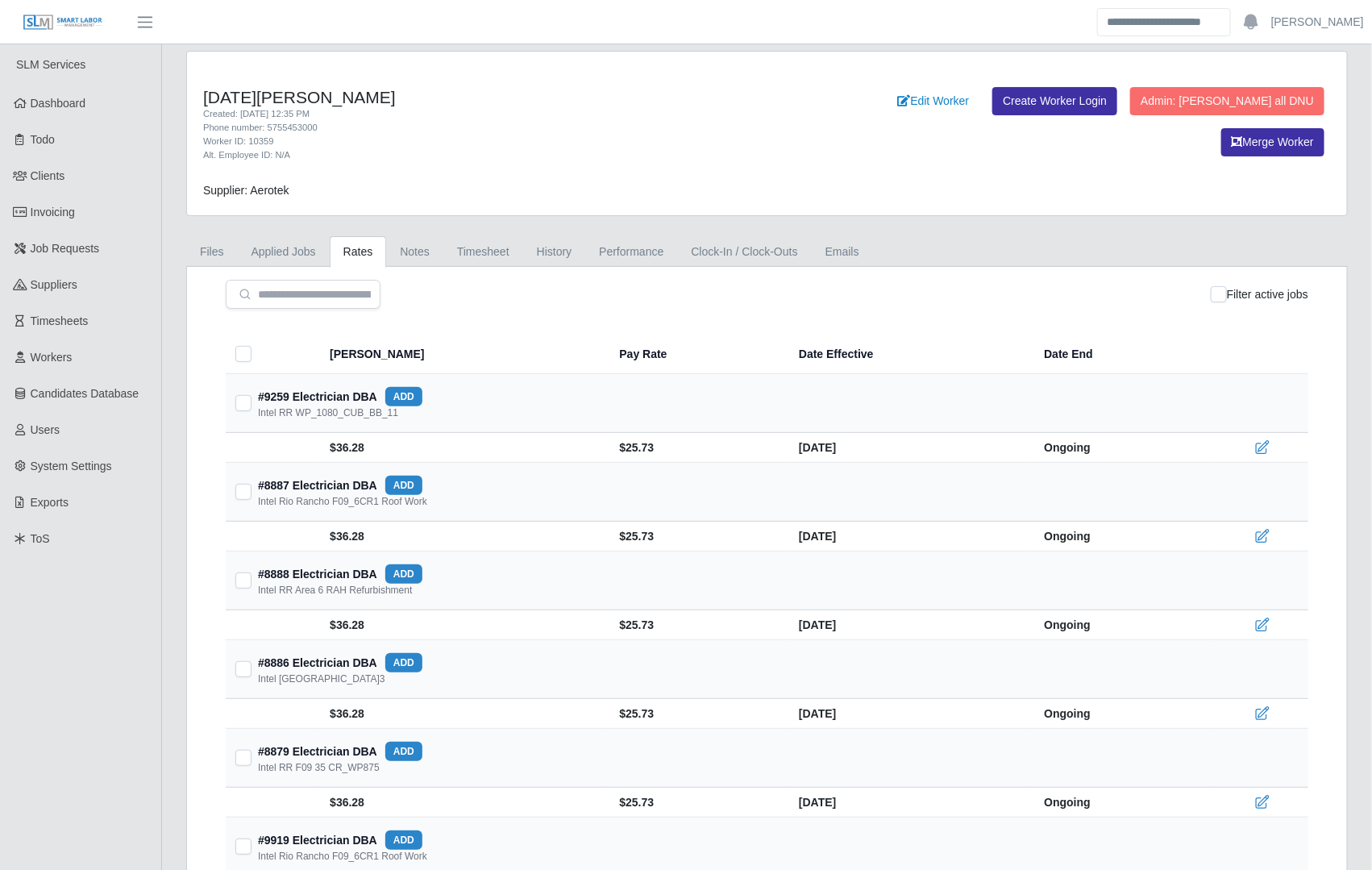
scroll to position [0, 0]
click at [491, 244] on link "Timesheet" at bounding box center [482, 251] width 80 height 31
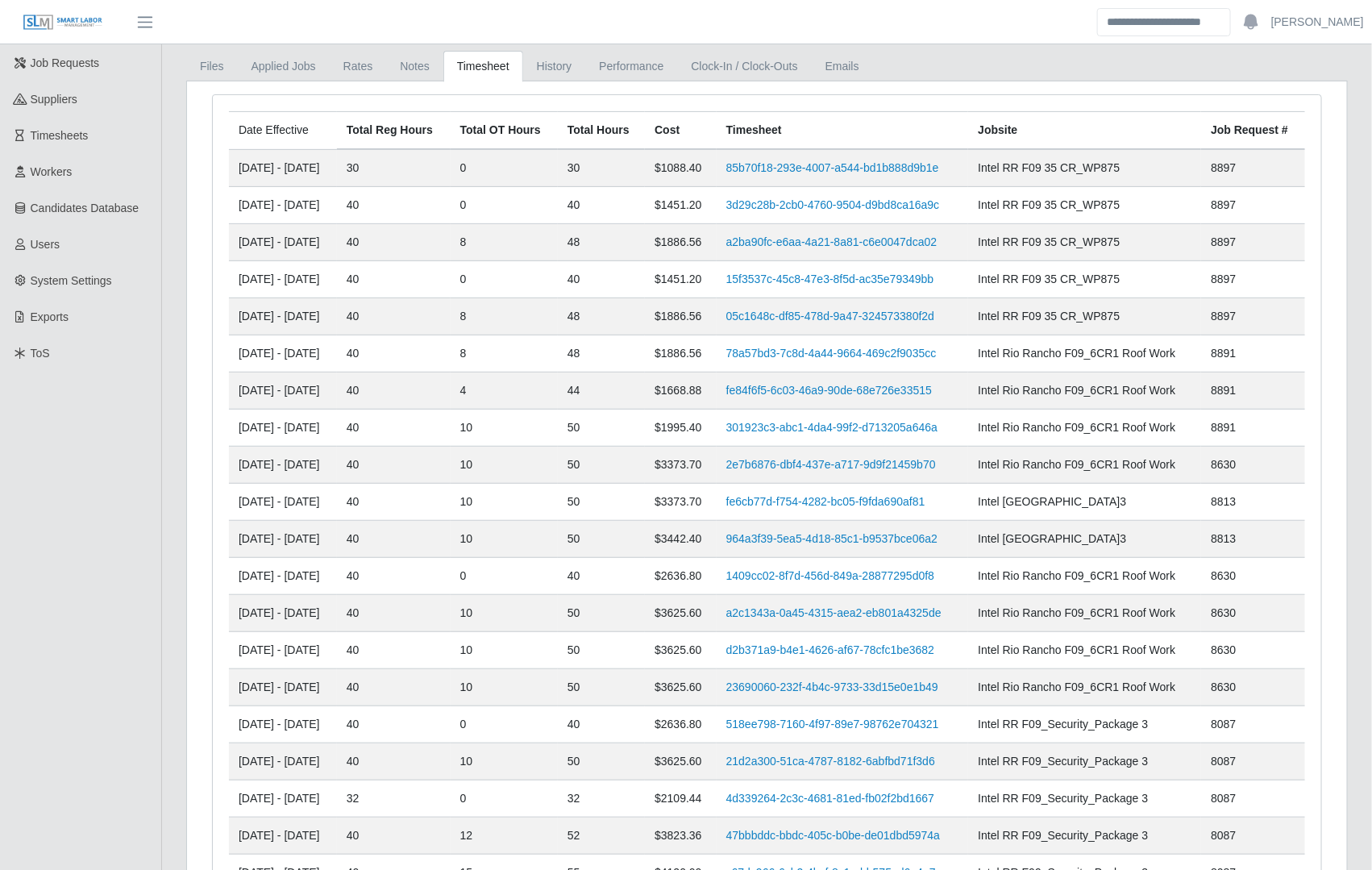
scroll to position [195, 0]
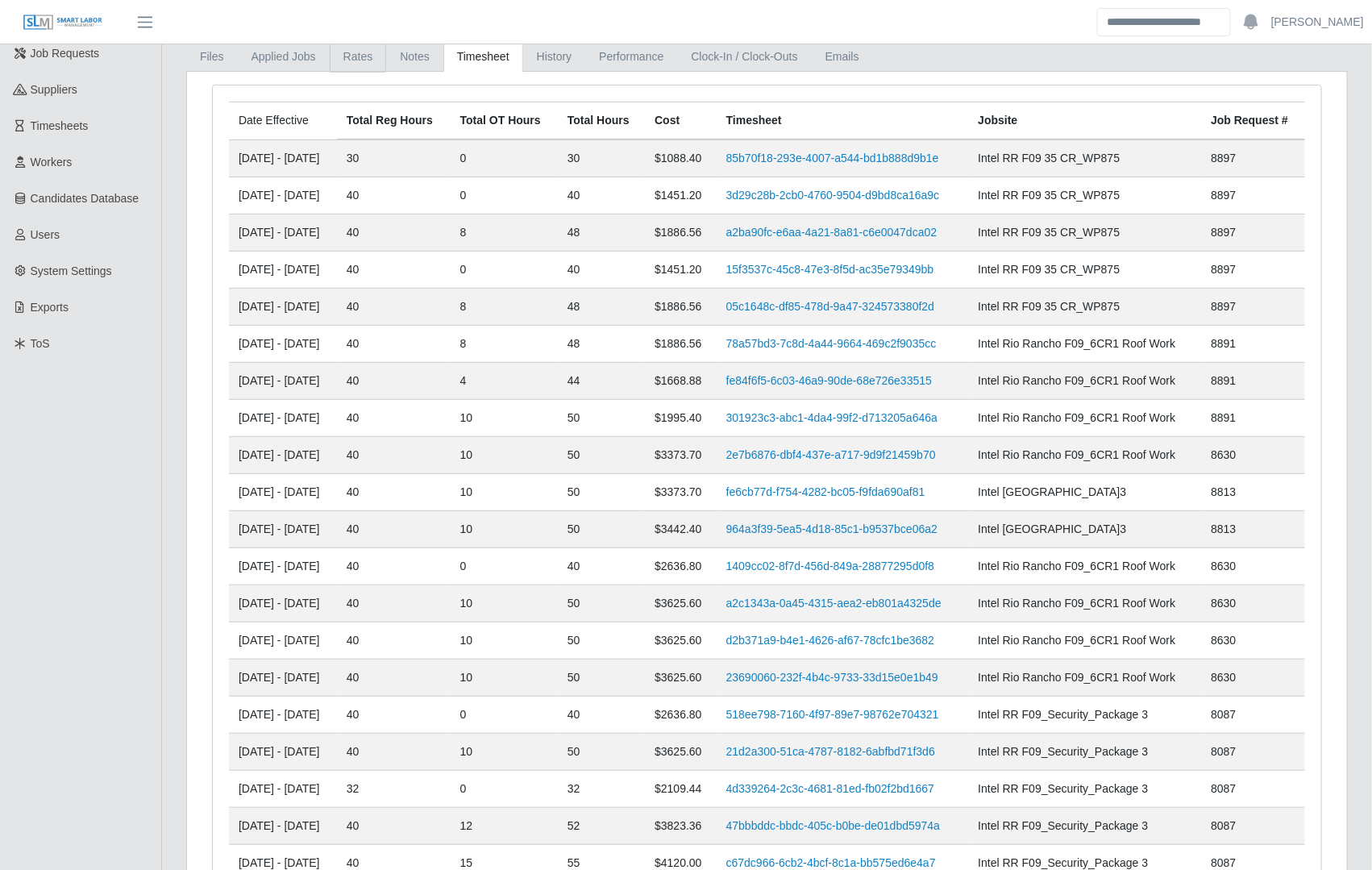
click at [339, 63] on link "Rates" at bounding box center [358, 56] width 57 height 31
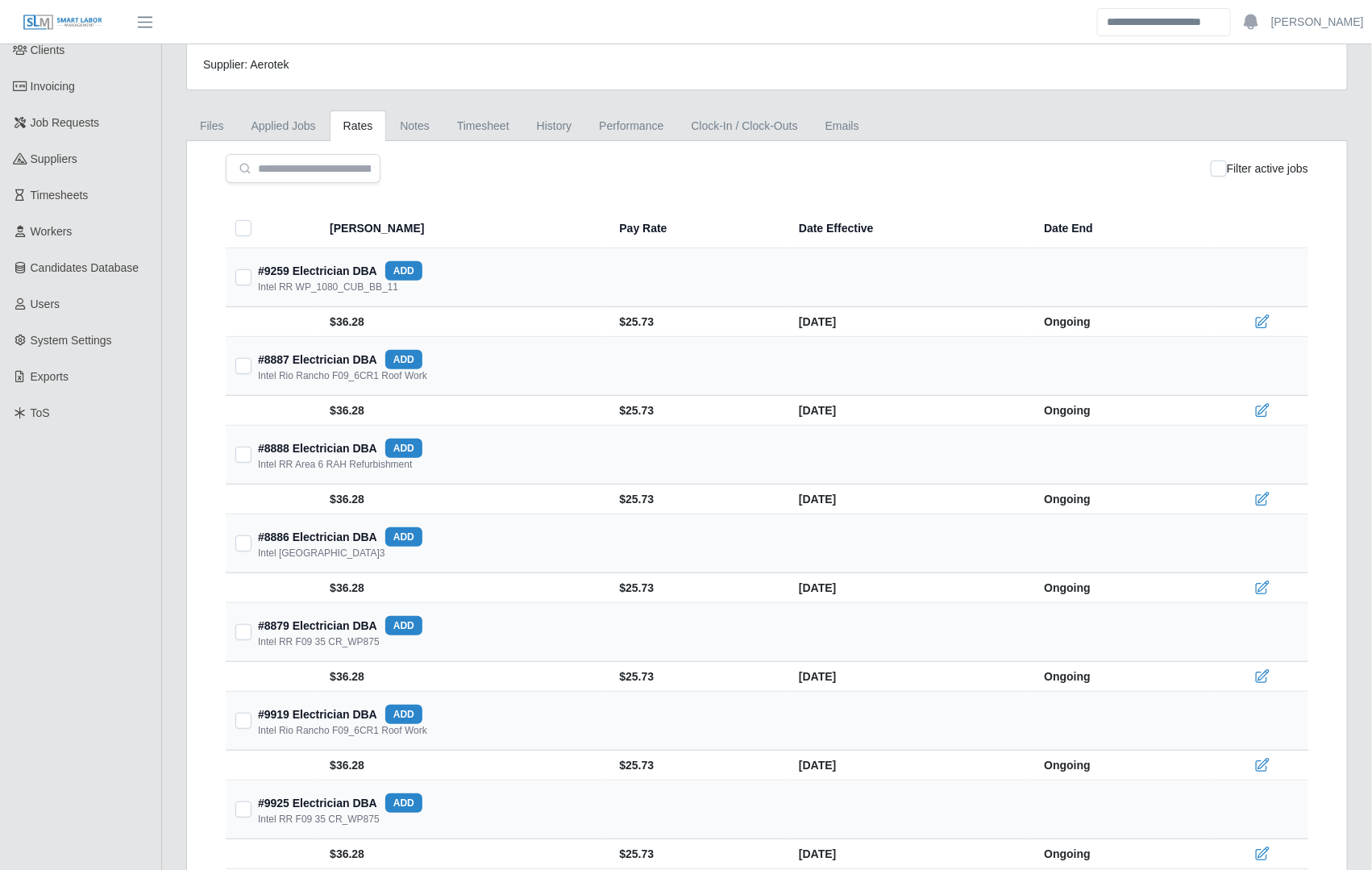
scroll to position [0, 0]
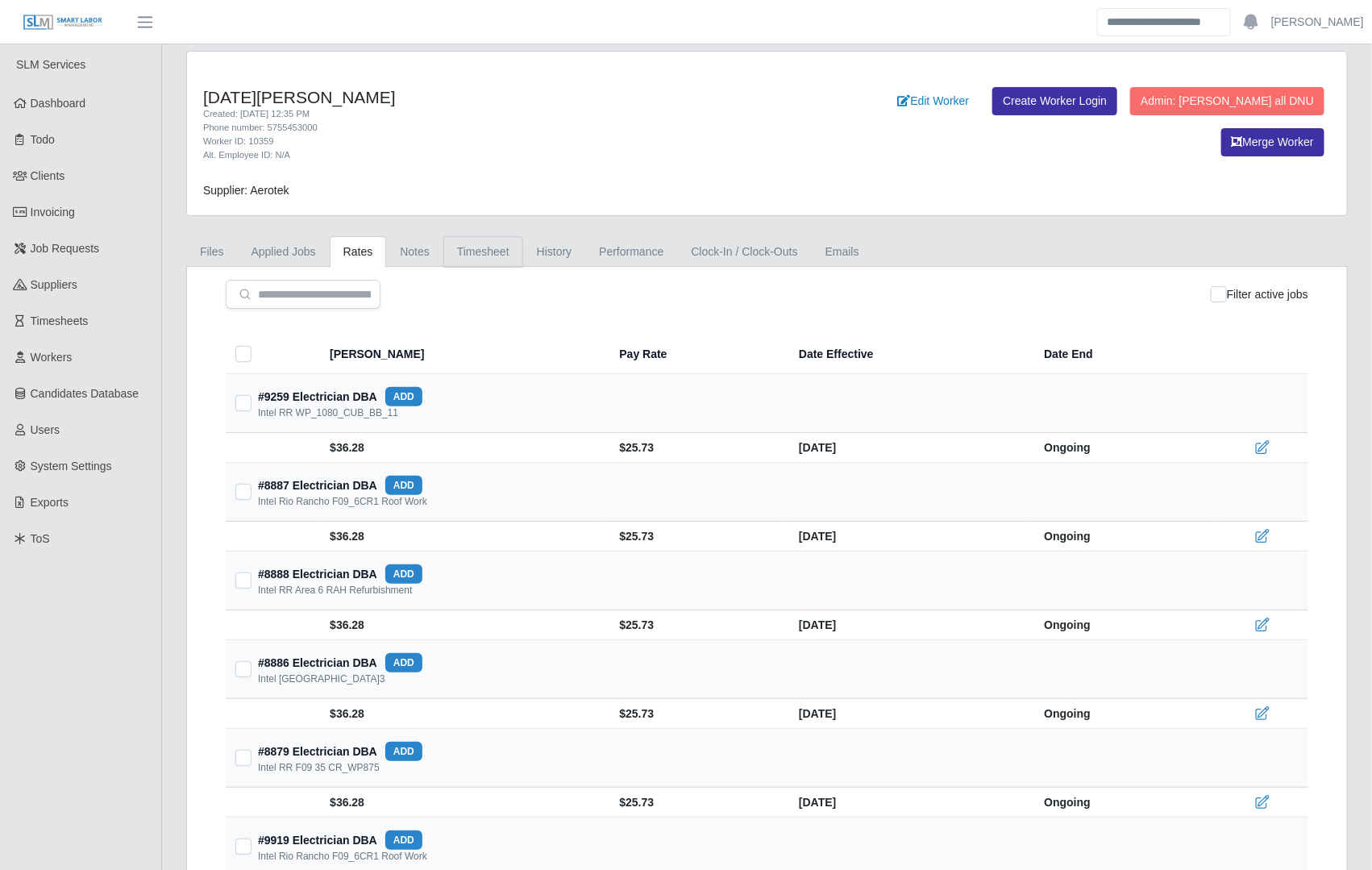
click at [454, 261] on link "Timesheet" at bounding box center [482, 251] width 80 height 31
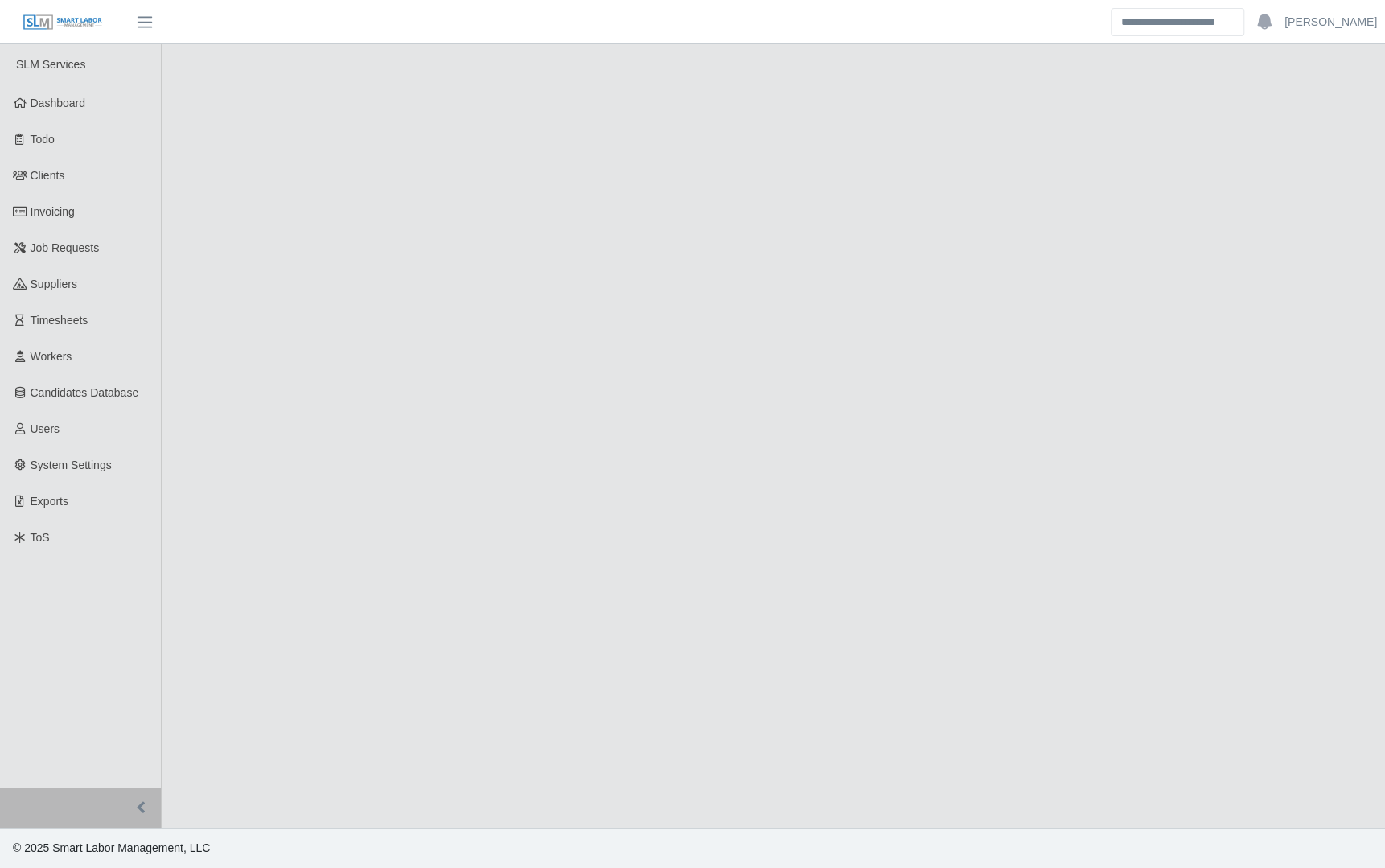
select select "******"
